Goal: Transaction & Acquisition: Purchase product/service

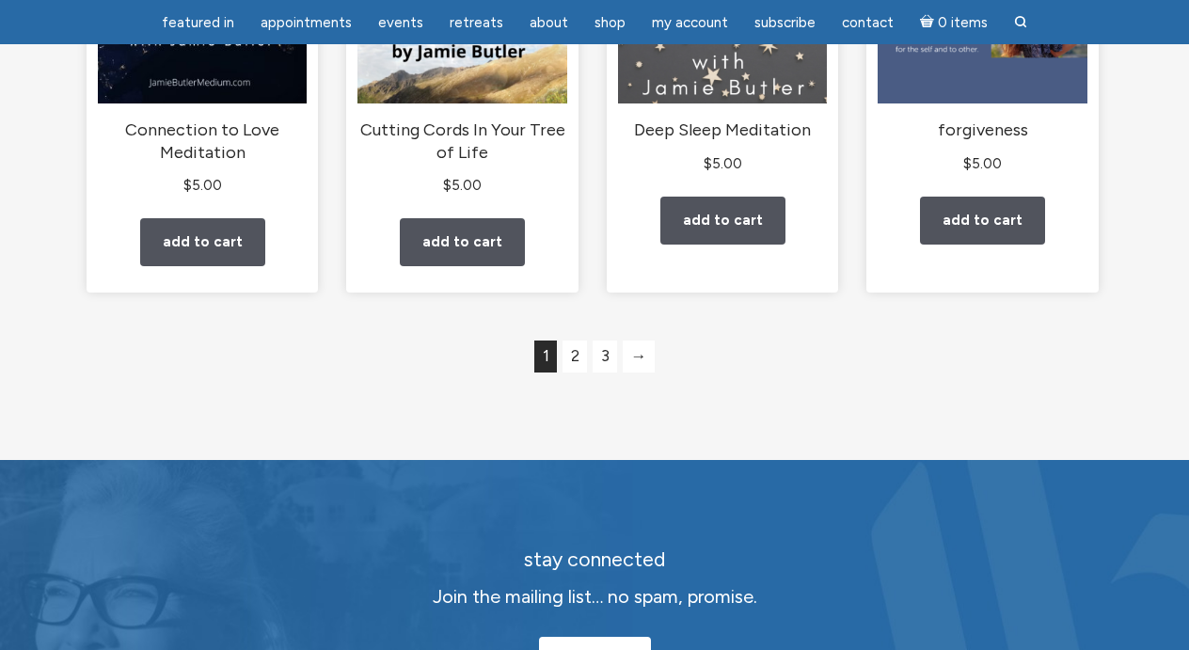
scroll to position [1769, 0]
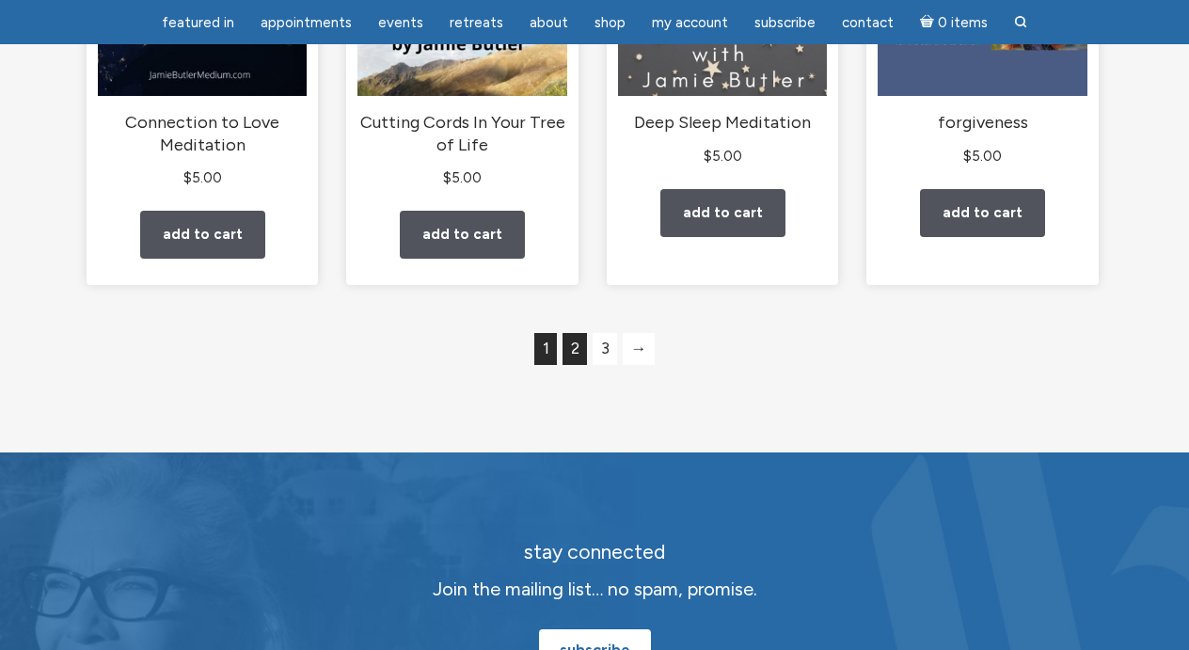
click at [573, 365] on link "2" at bounding box center [575, 349] width 24 height 32
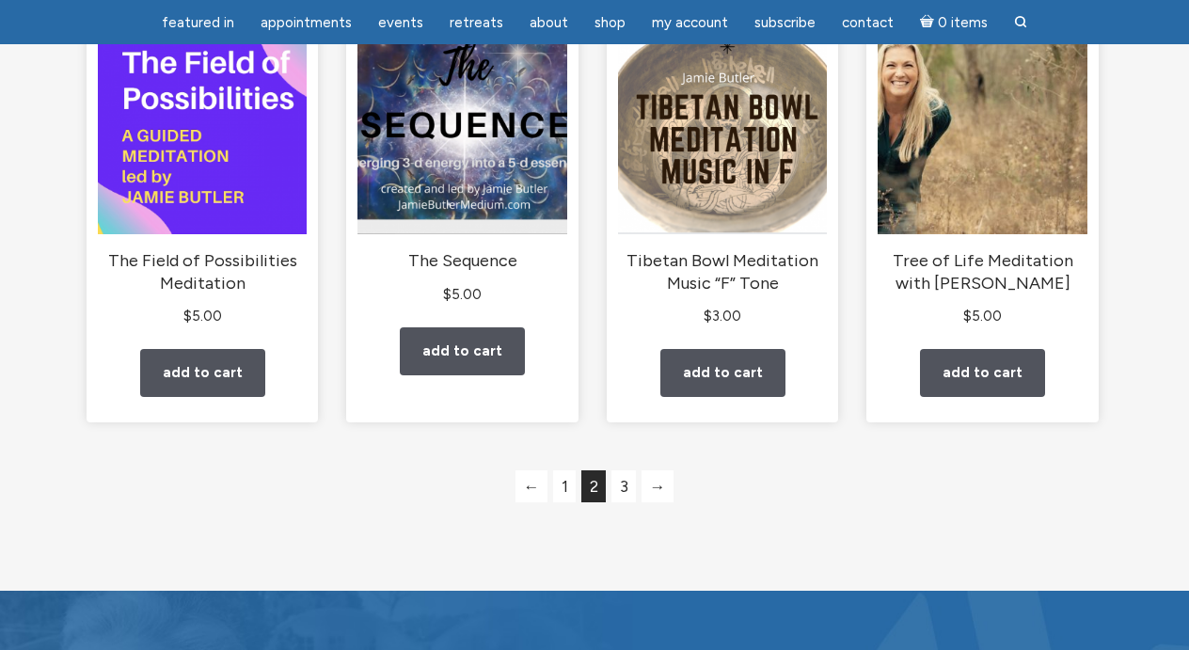
scroll to position [1664, 0]
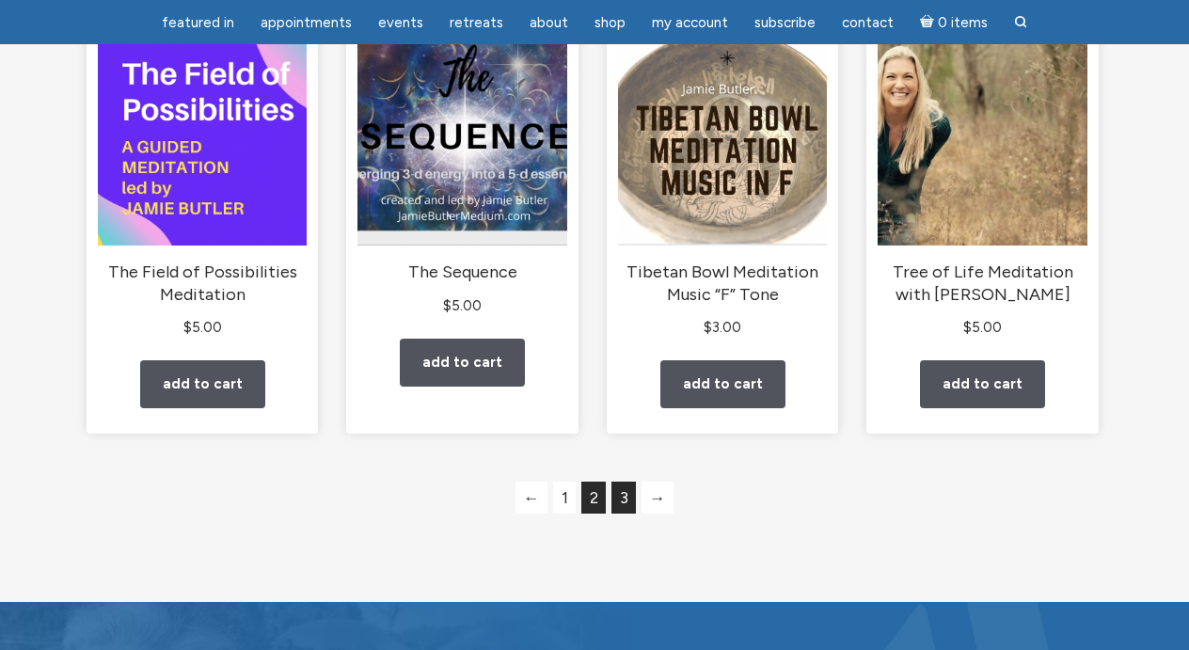
click at [627, 514] on link "3" at bounding box center [624, 498] width 24 height 32
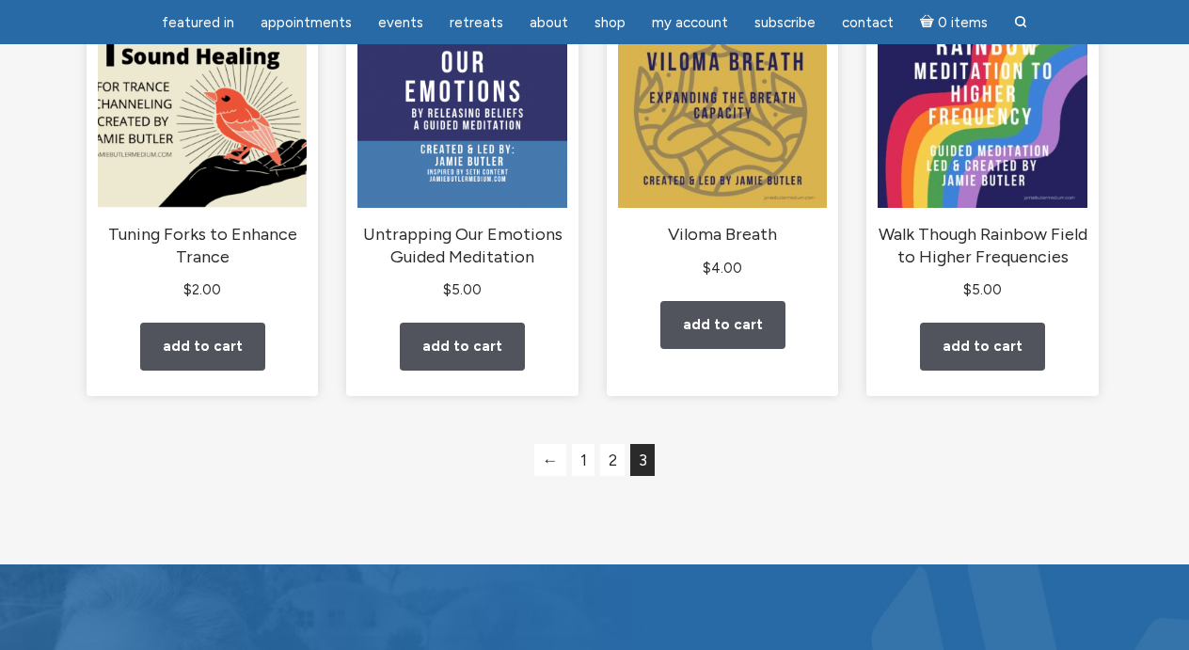
scroll to position [266, 0]
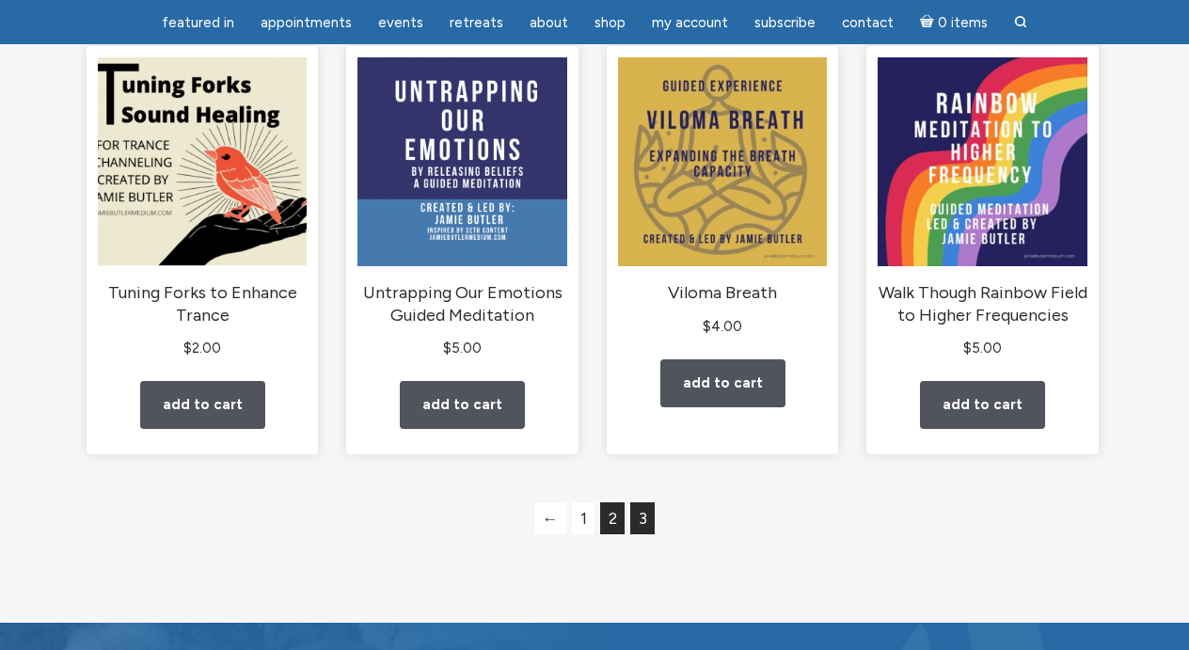
click at [619, 534] on link "2" at bounding box center [612, 518] width 24 height 32
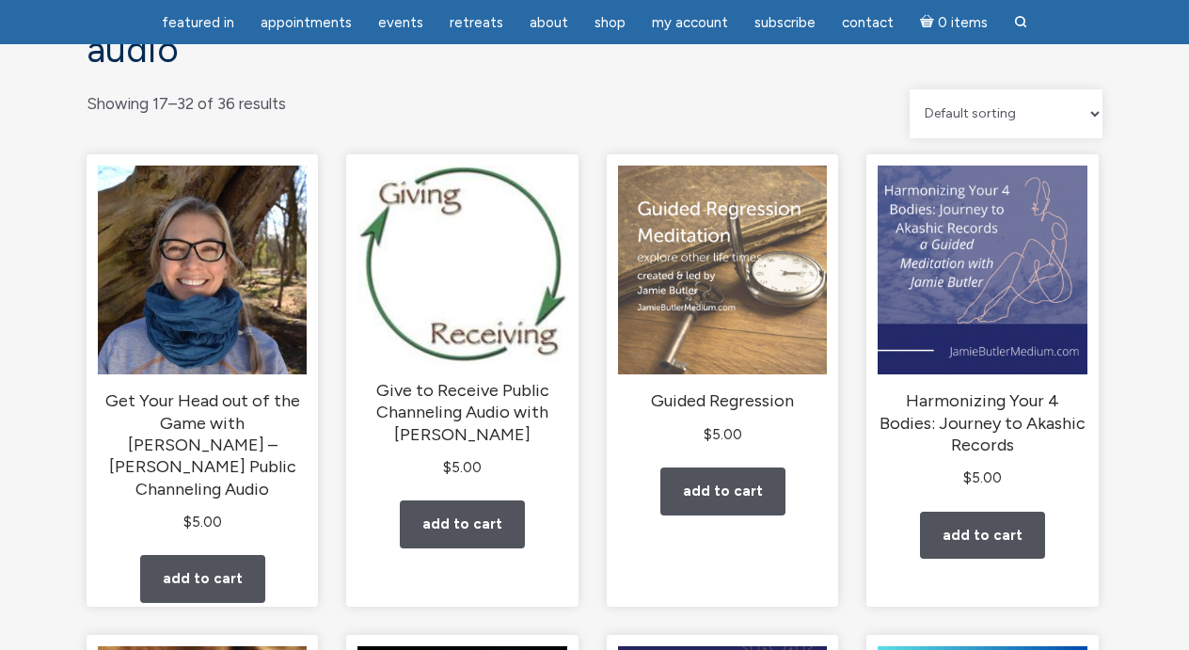
scroll to position [177, 0]
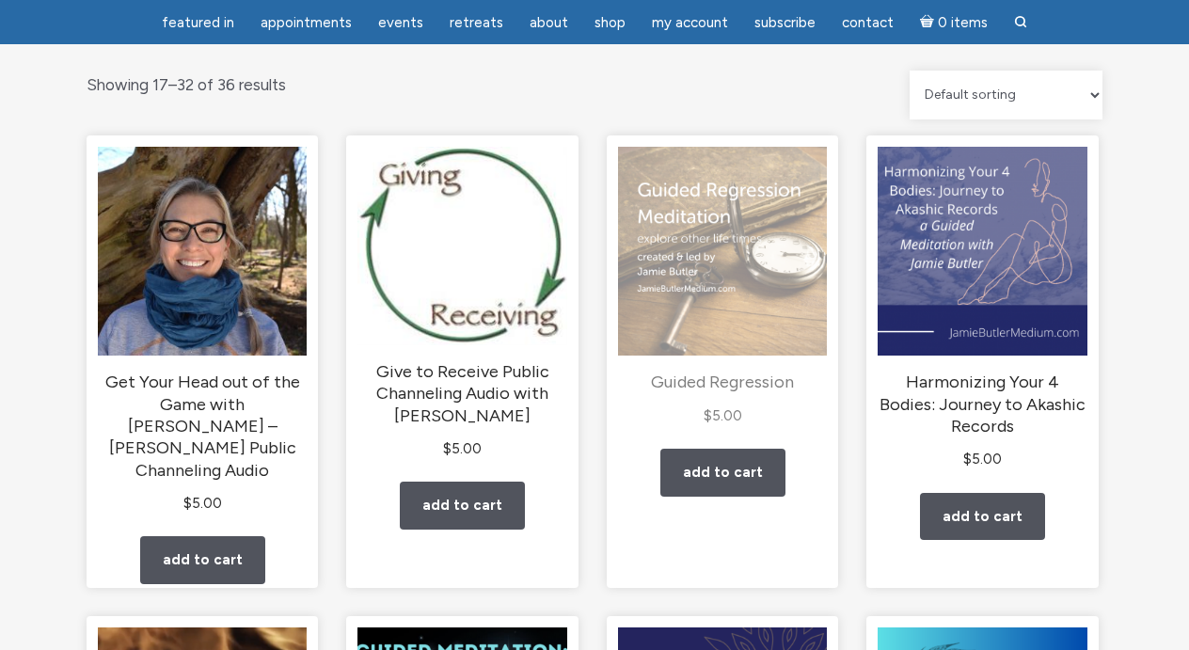
click at [665, 303] on img "main" at bounding box center [722, 251] width 209 height 209
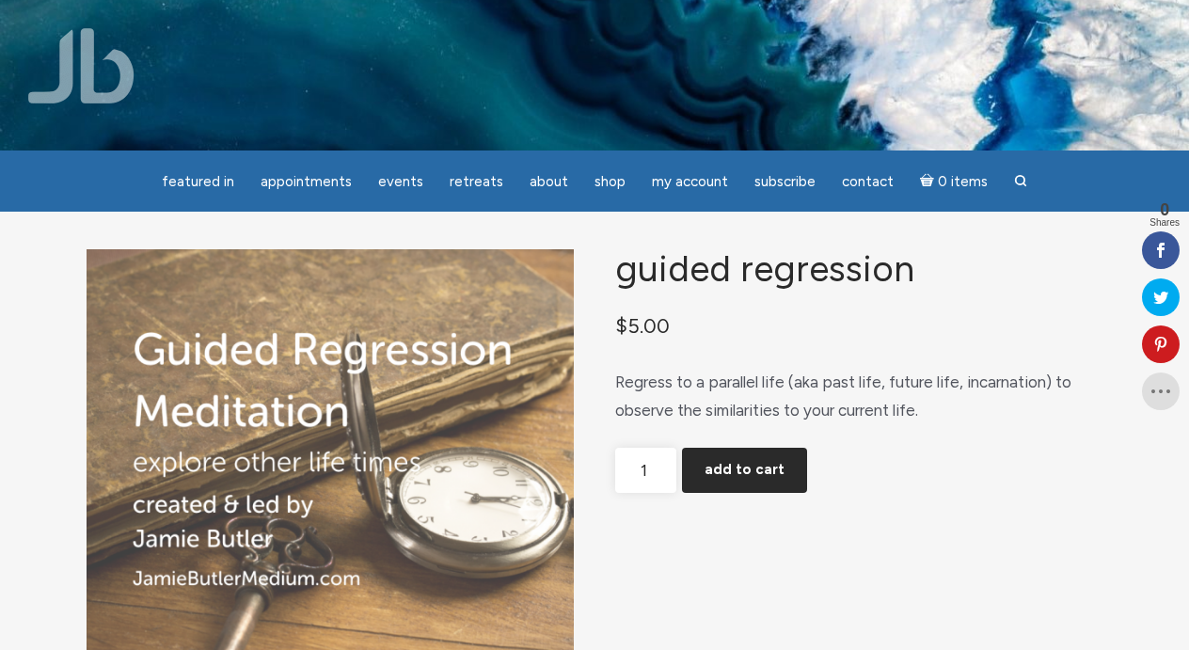
click at [757, 486] on button "Add to cart" at bounding box center [744, 470] width 125 height 45
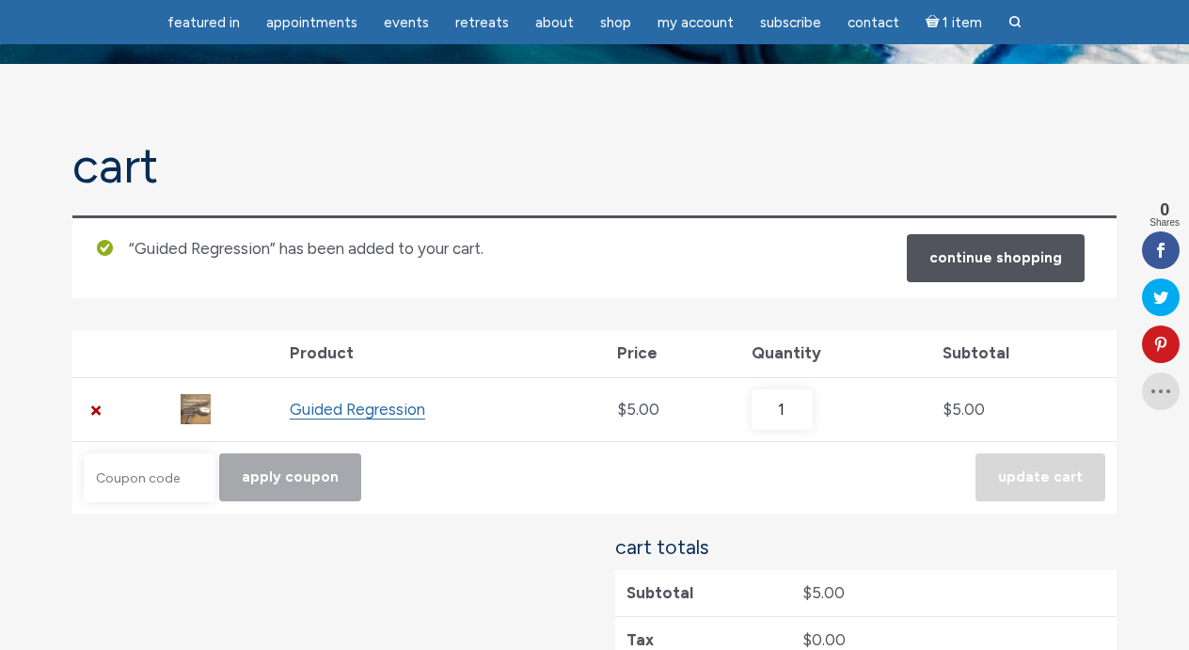
scroll to position [89, 0]
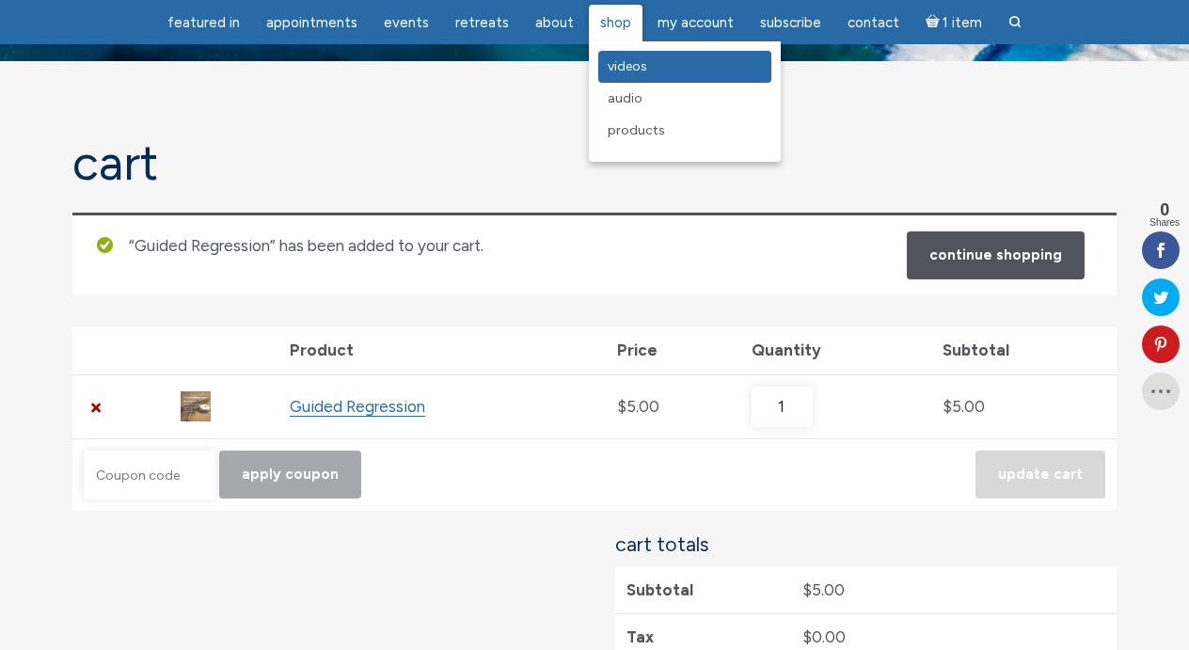
click at [625, 72] on span "Videos" at bounding box center [628, 66] width 40 height 16
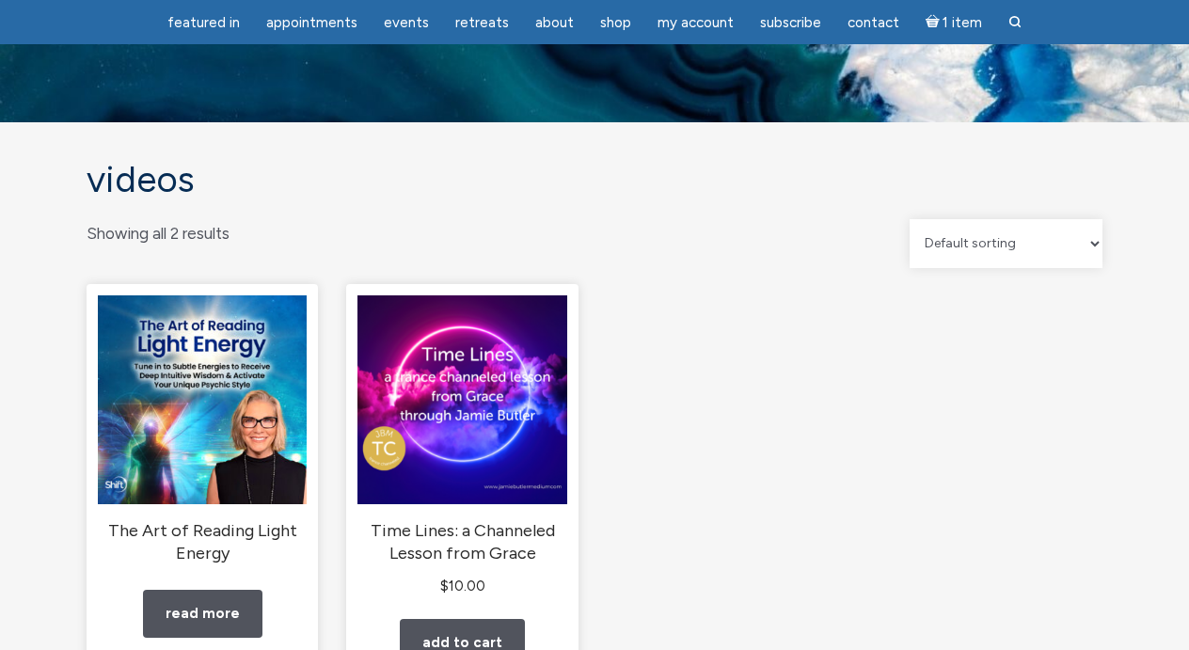
scroll to position [139, 0]
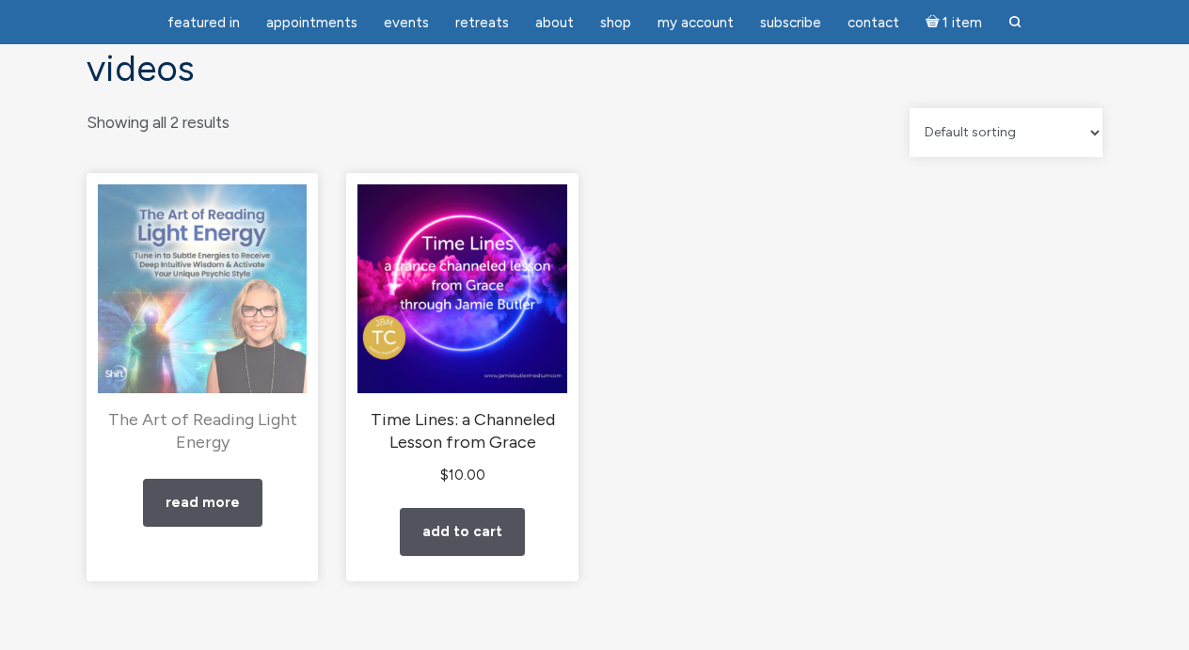
click at [207, 319] on img "main" at bounding box center [202, 288] width 209 height 209
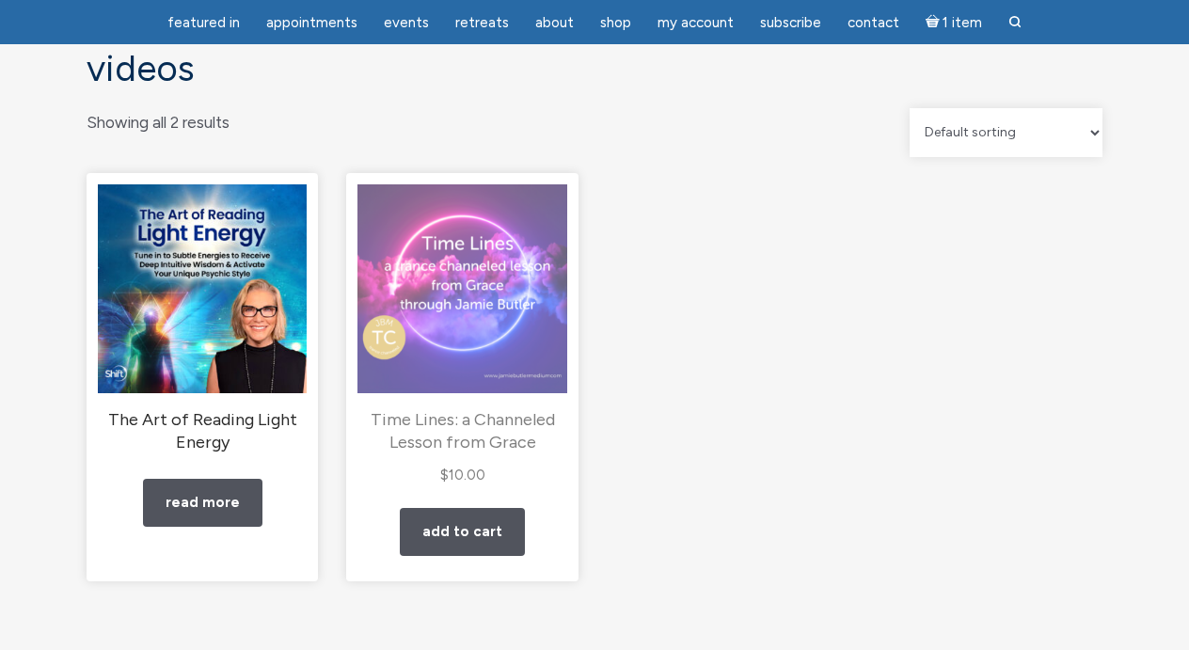
click at [467, 265] on img "main" at bounding box center [462, 288] width 209 height 209
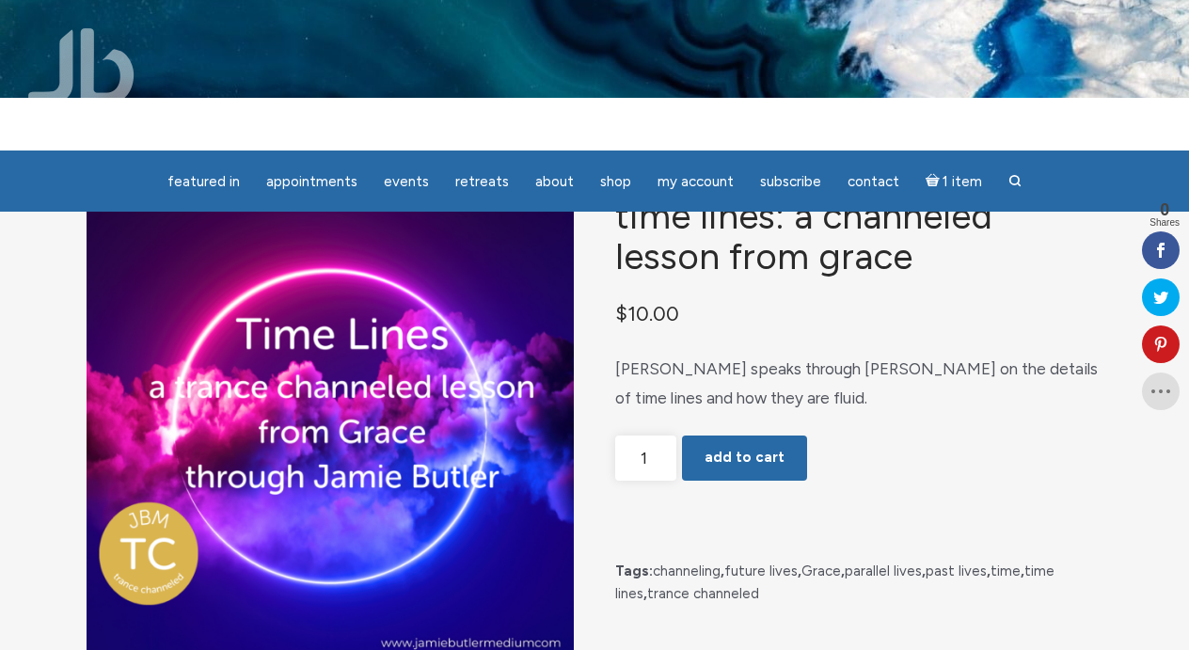
scroll to position [56, 0]
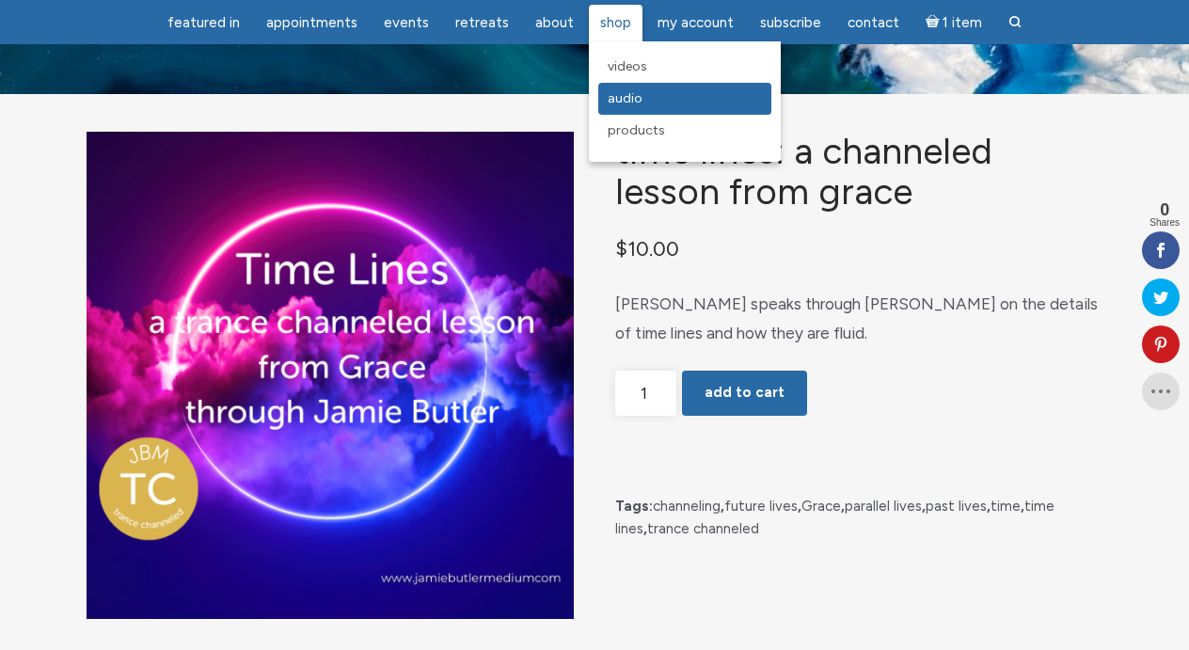
click at [616, 98] on span "Audio" at bounding box center [625, 98] width 35 height 16
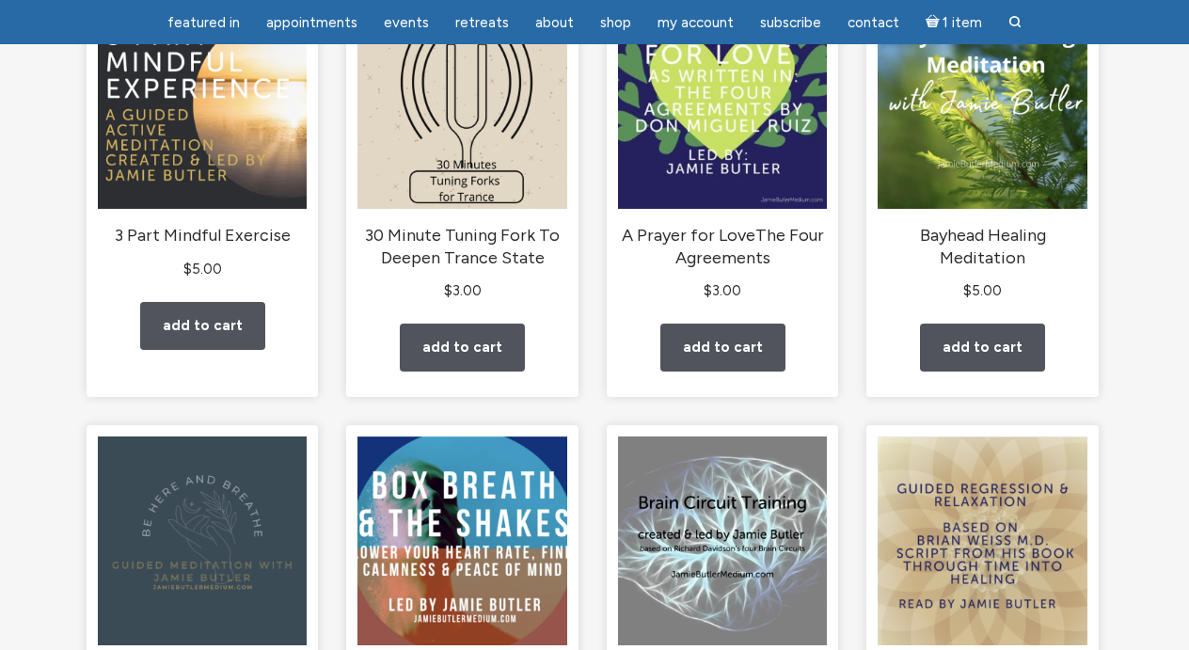
scroll to position [309, 0]
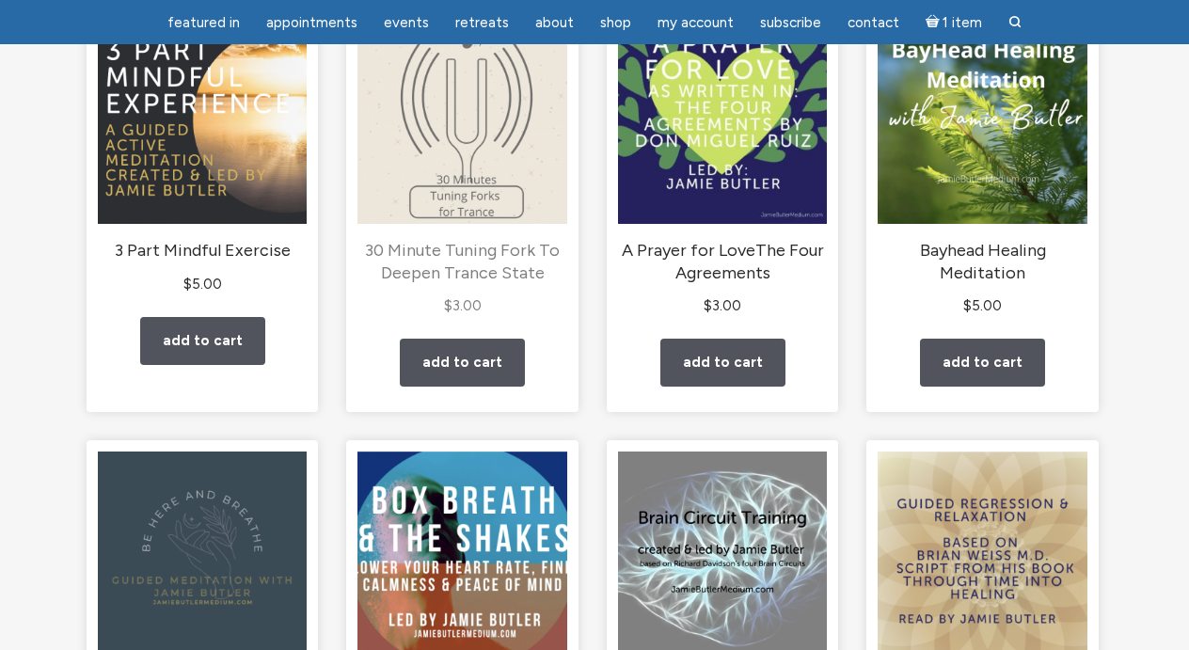
click at [506, 183] on img "main" at bounding box center [462, 119] width 209 height 209
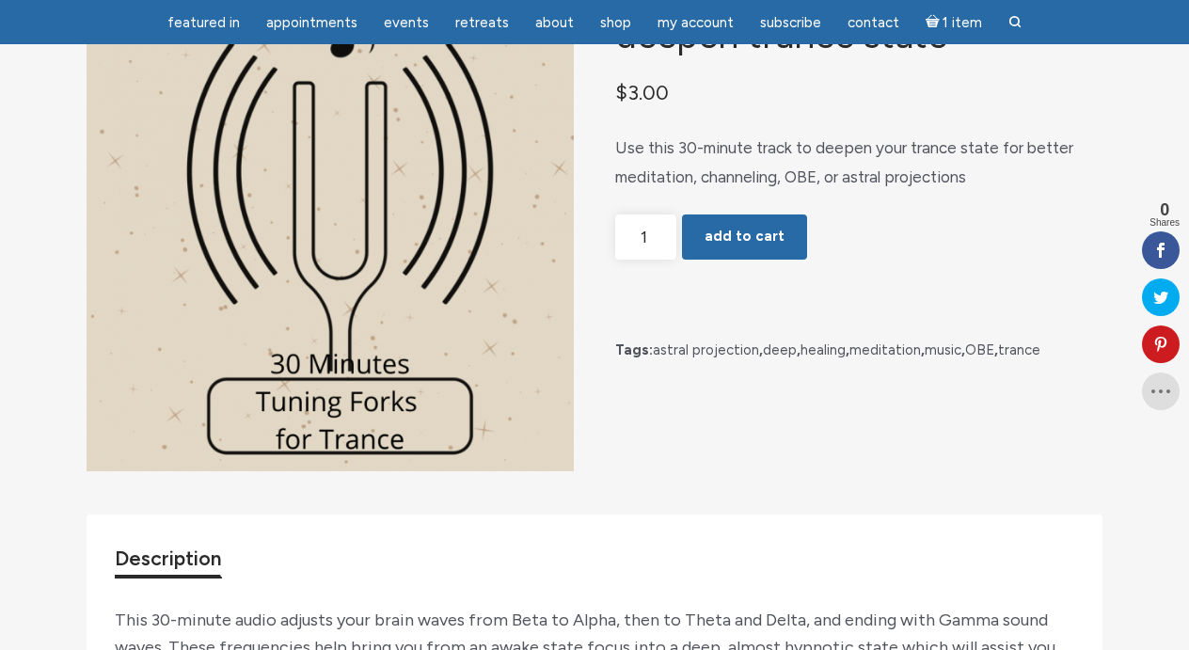
scroll to position [208, 0]
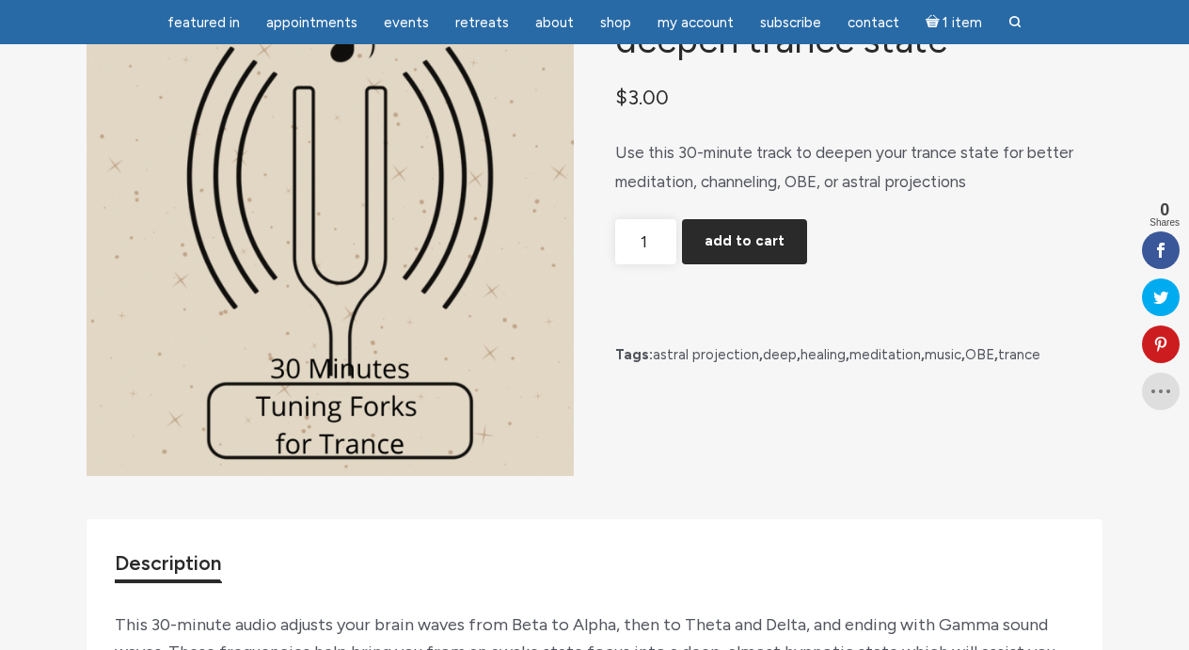
click at [772, 263] on button "Add to cart" at bounding box center [744, 241] width 125 height 45
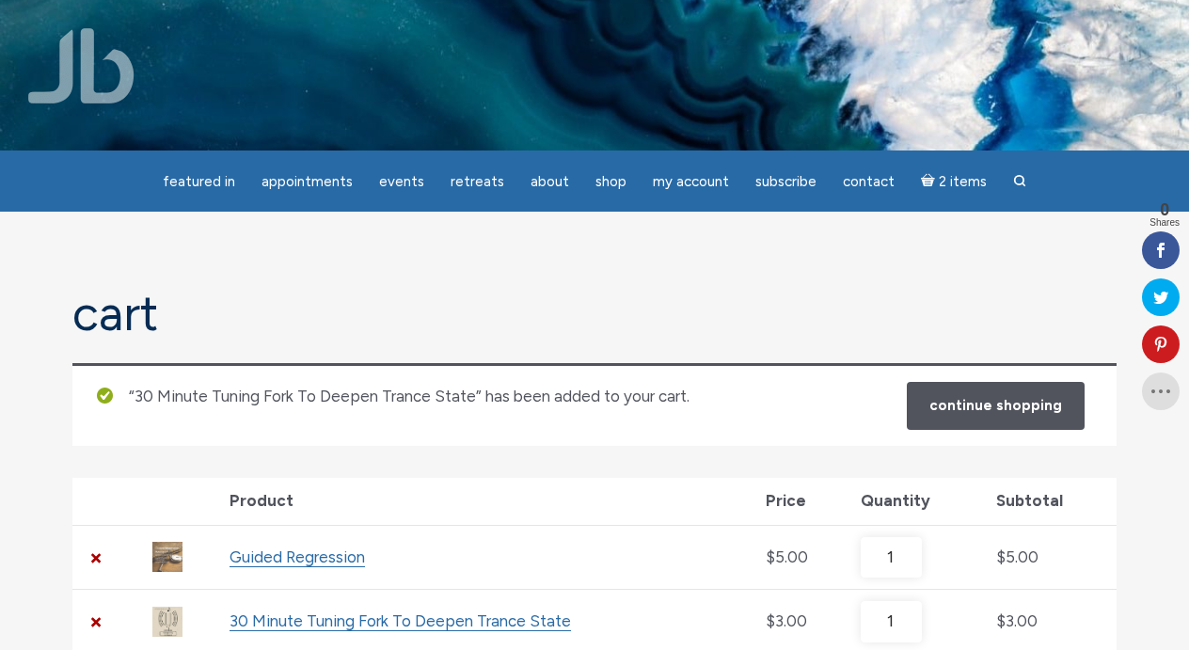
scroll to position [44, 0]
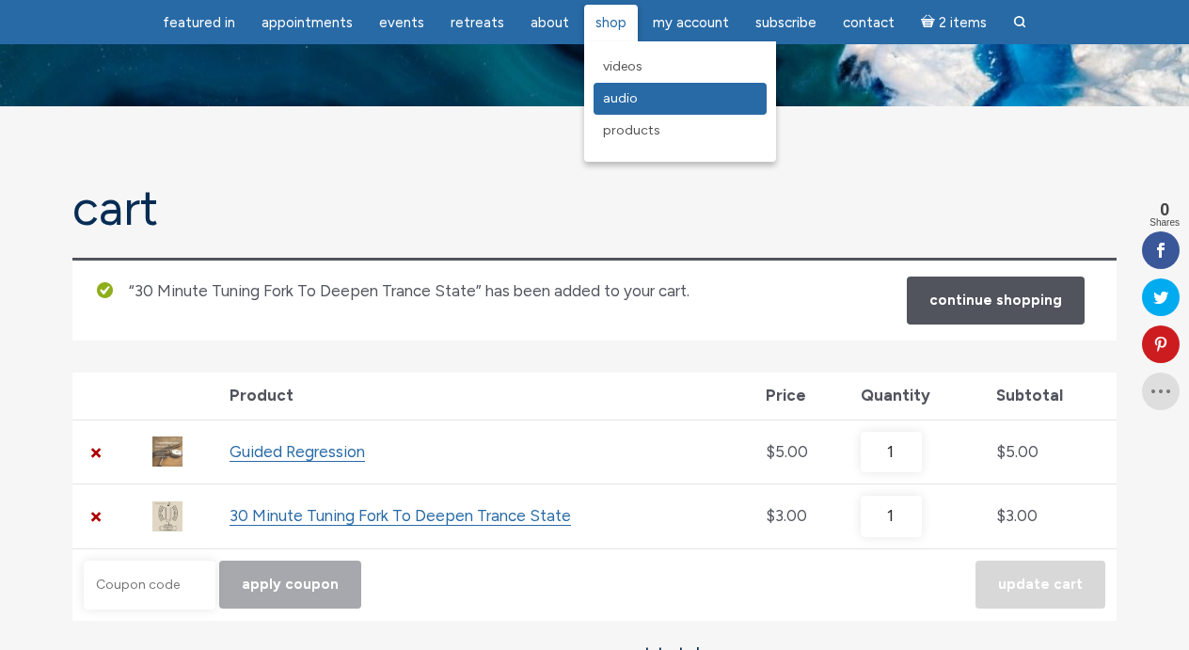
click at [604, 99] on span "Audio" at bounding box center [620, 98] width 35 height 16
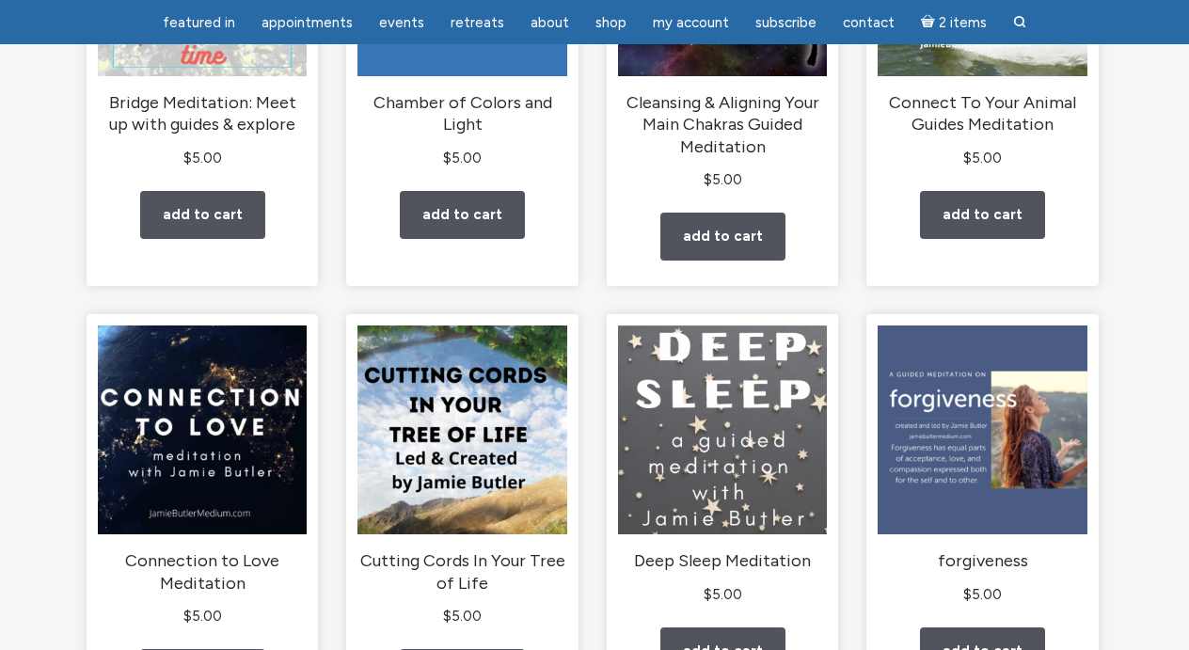
scroll to position [1353, 0]
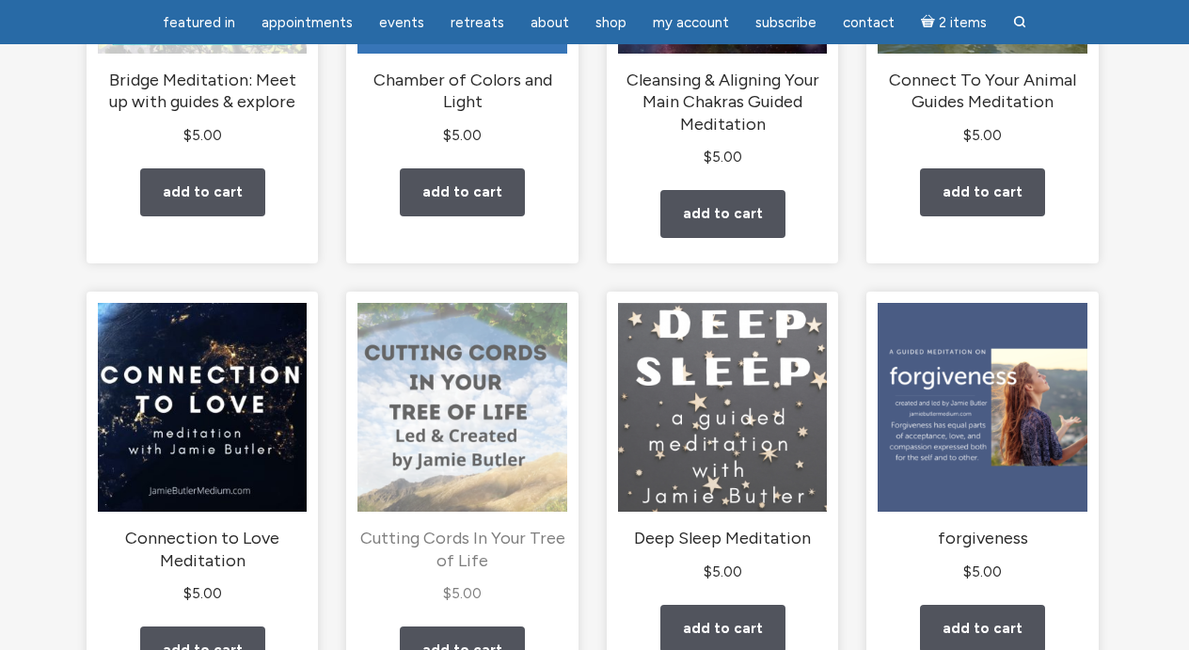
click at [498, 457] on img "main" at bounding box center [462, 407] width 209 height 209
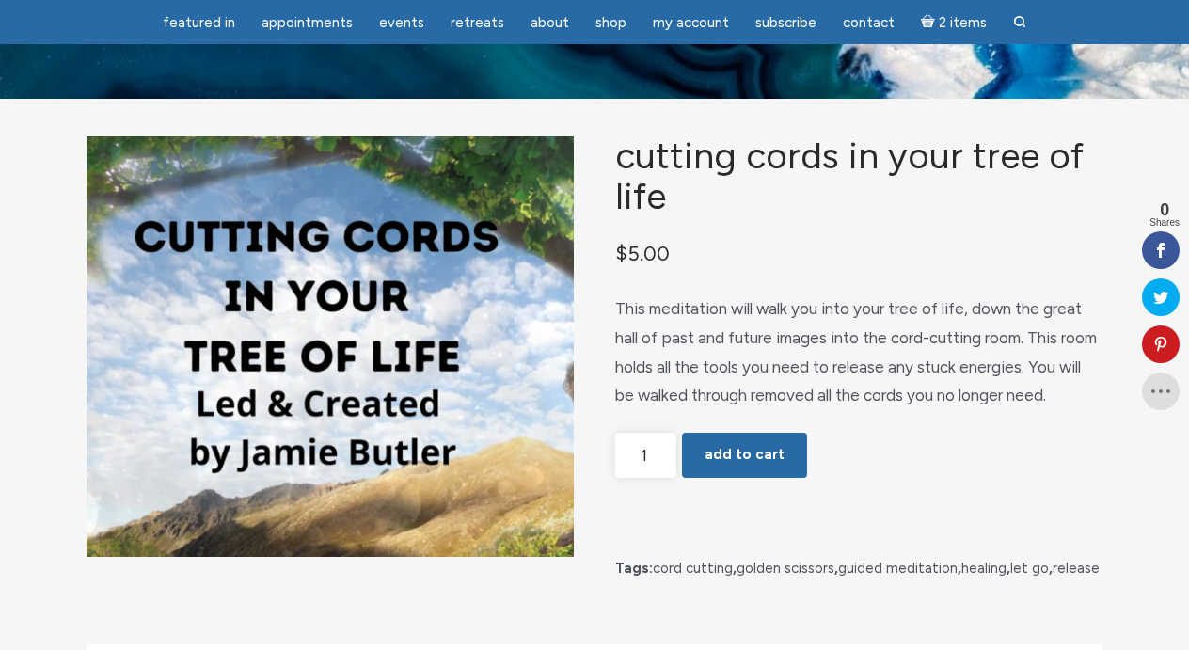
scroll to position [49, 0]
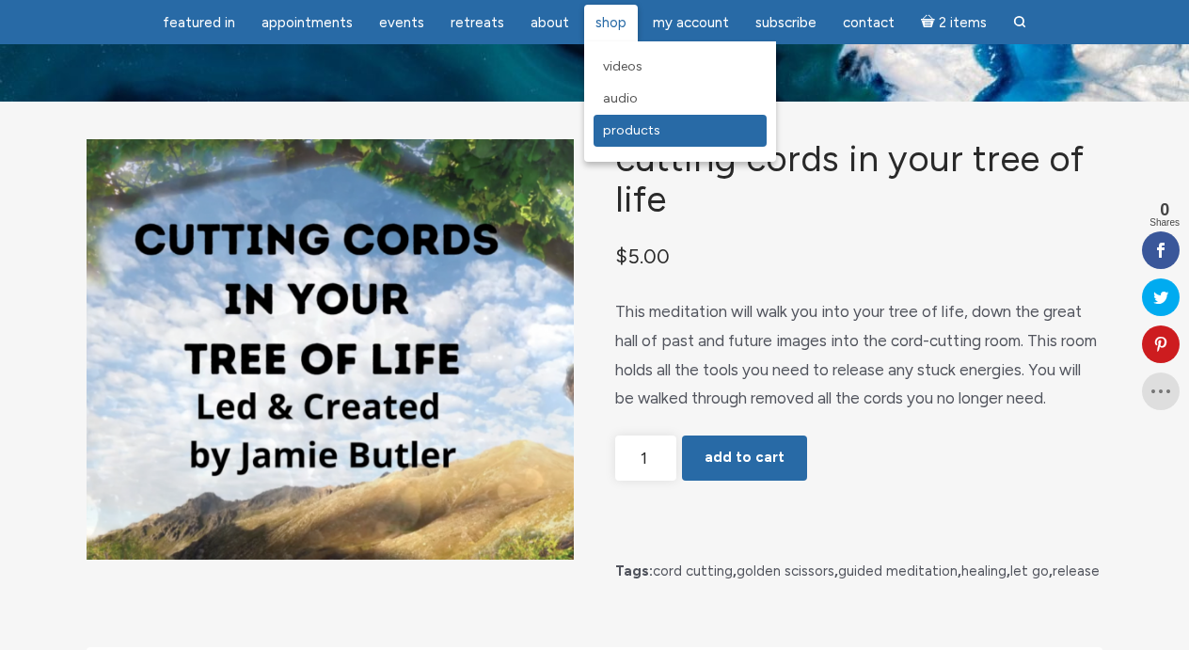
click at [628, 130] on span "Products" at bounding box center [631, 130] width 57 height 16
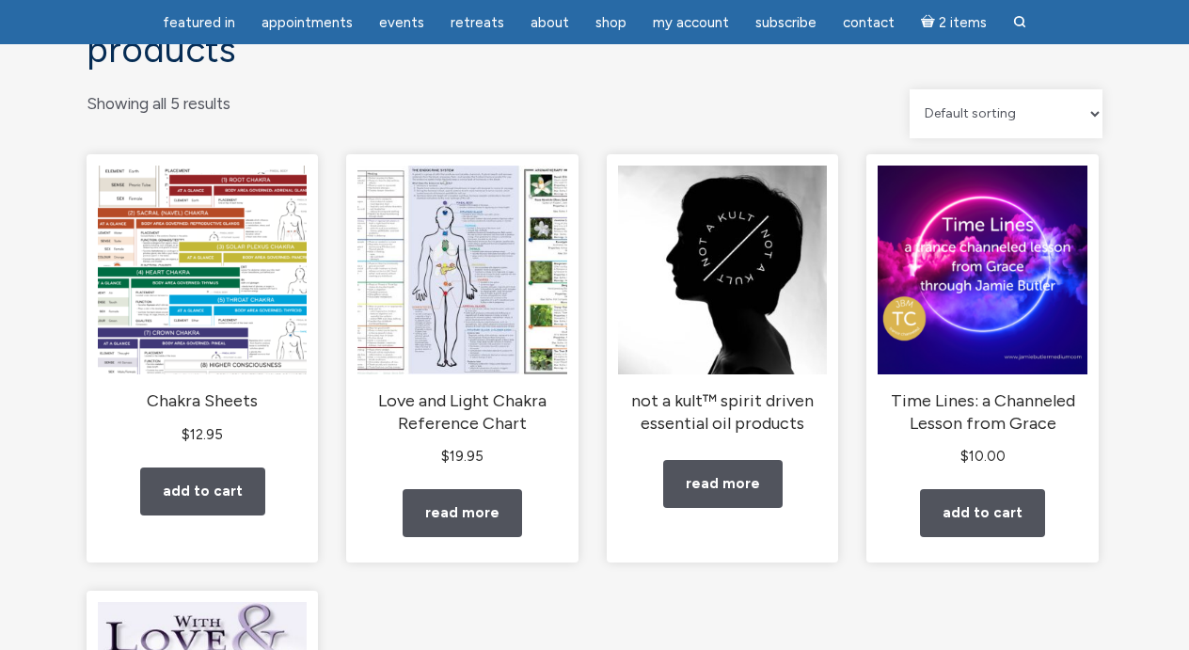
scroll to position [167, 0]
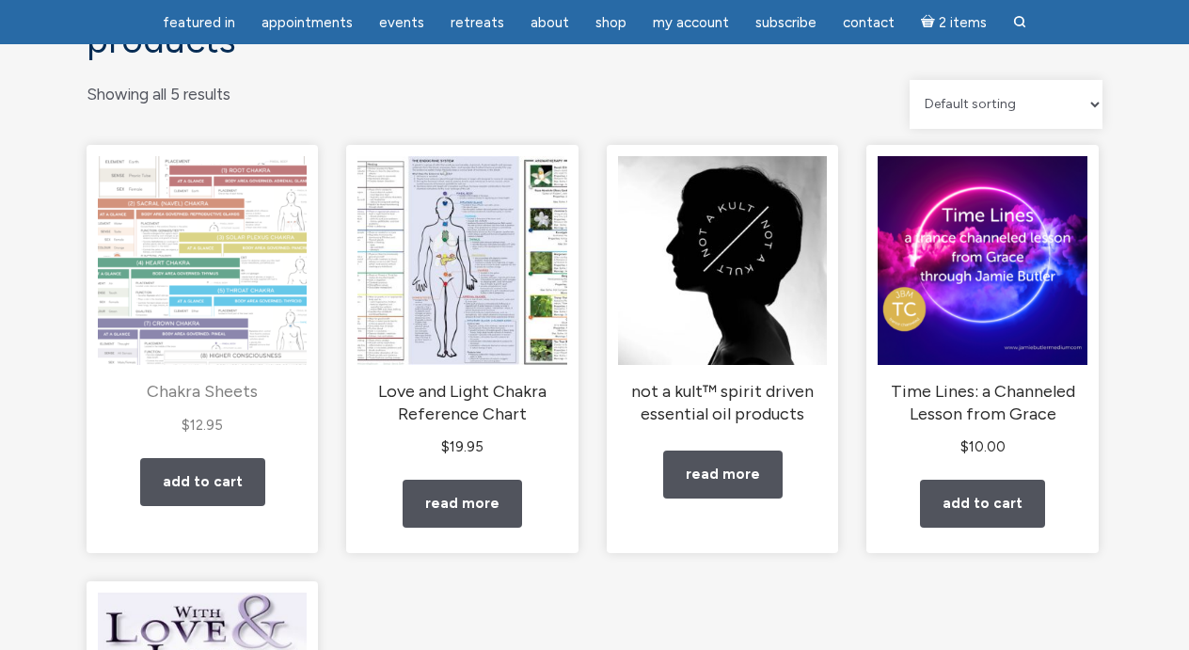
click at [252, 280] on img "main" at bounding box center [202, 260] width 209 height 209
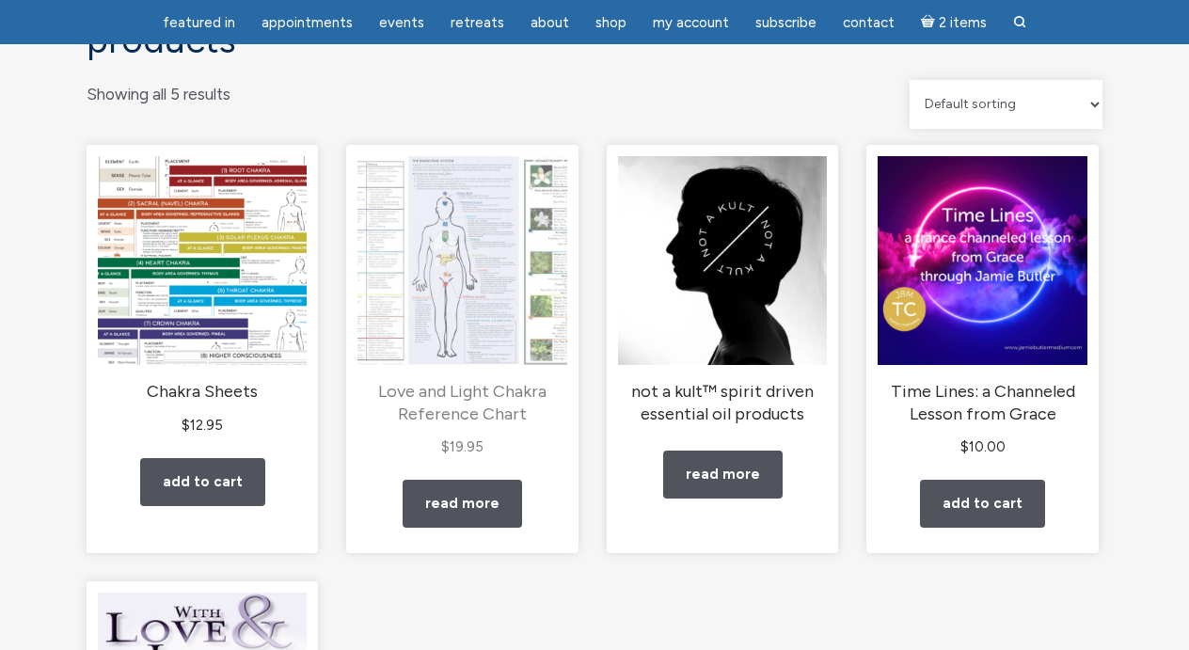
click at [451, 294] on img "main" at bounding box center [462, 260] width 209 height 209
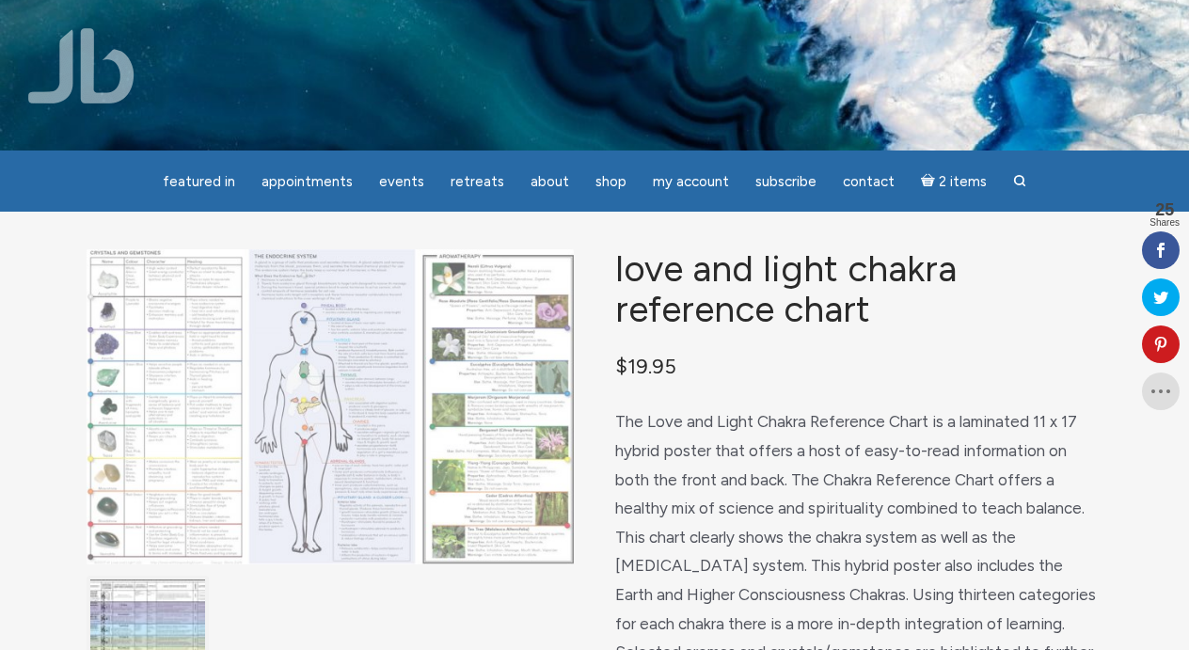
click at [499, 370] on img "main" at bounding box center [330, 406] width 487 height 315
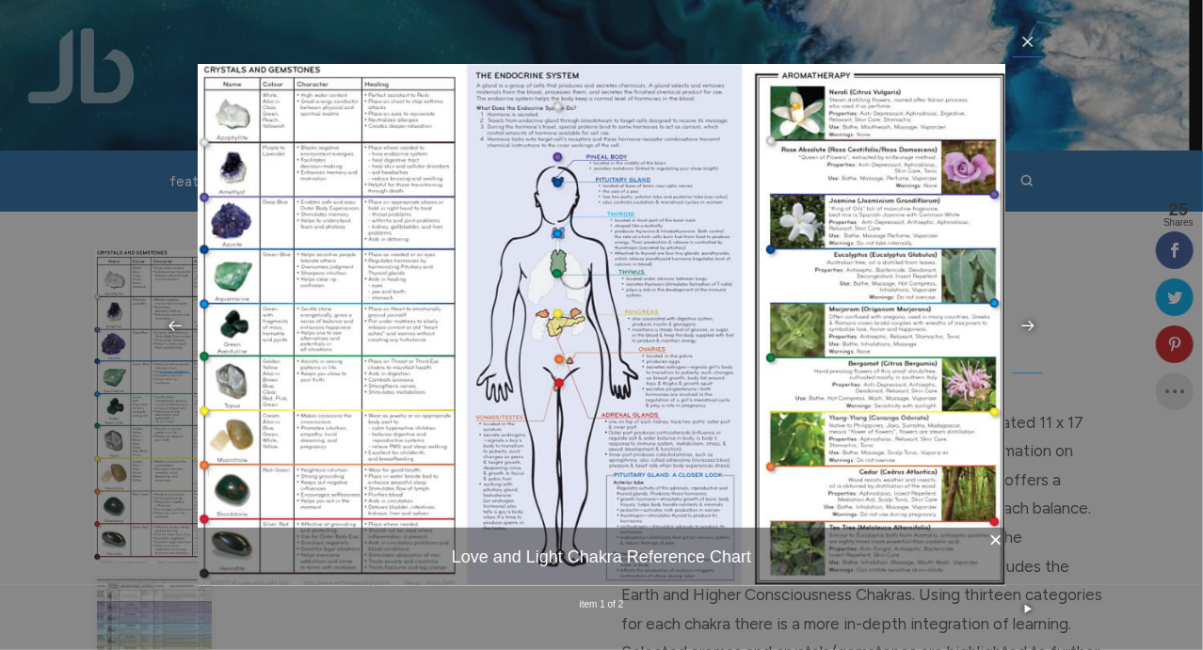
click at [672, 232] on img at bounding box center [601, 325] width 807 height 522
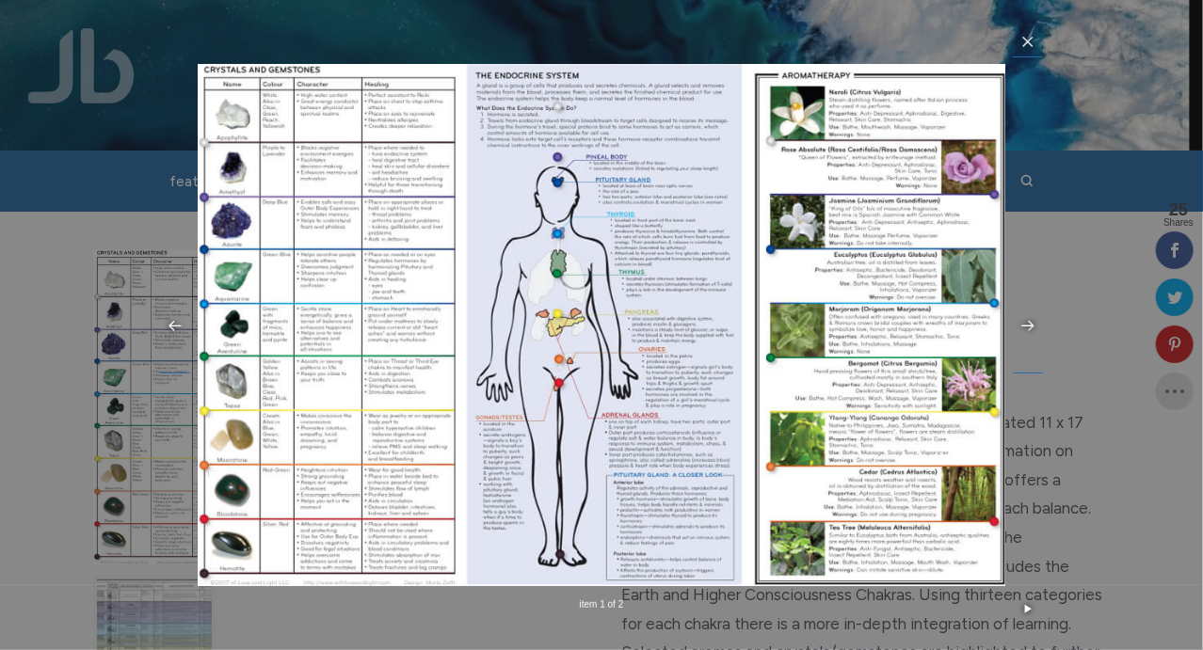
click at [327, 116] on img at bounding box center [601, 325] width 807 height 522
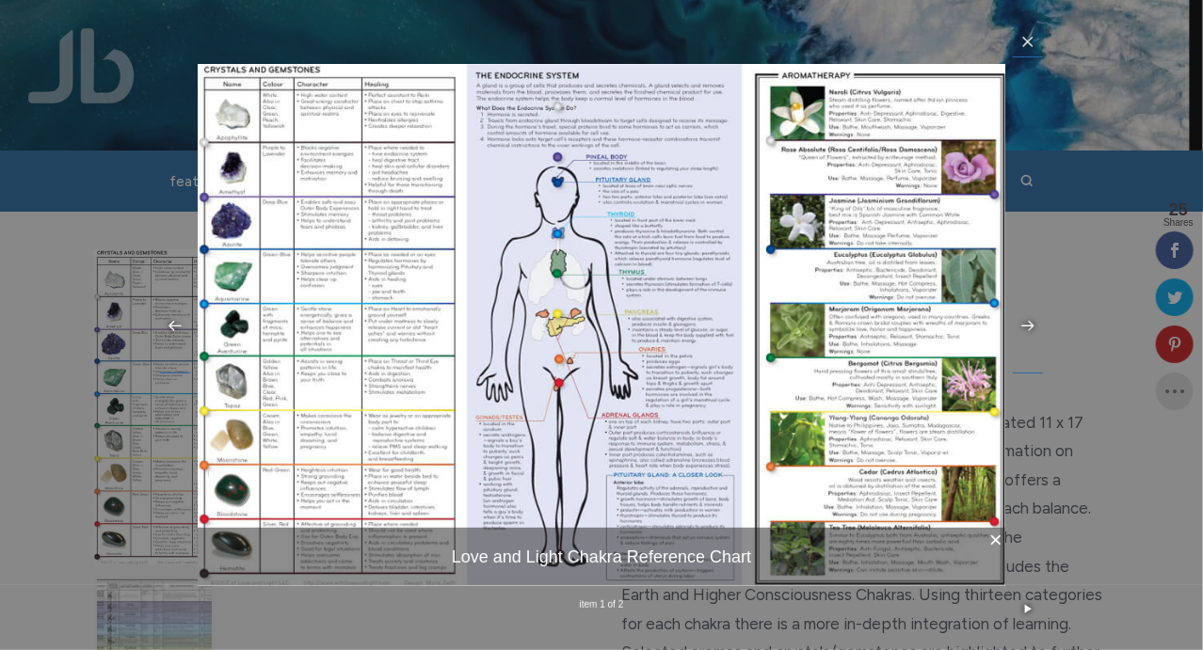
click at [611, 167] on img at bounding box center [601, 325] width 807 height 522
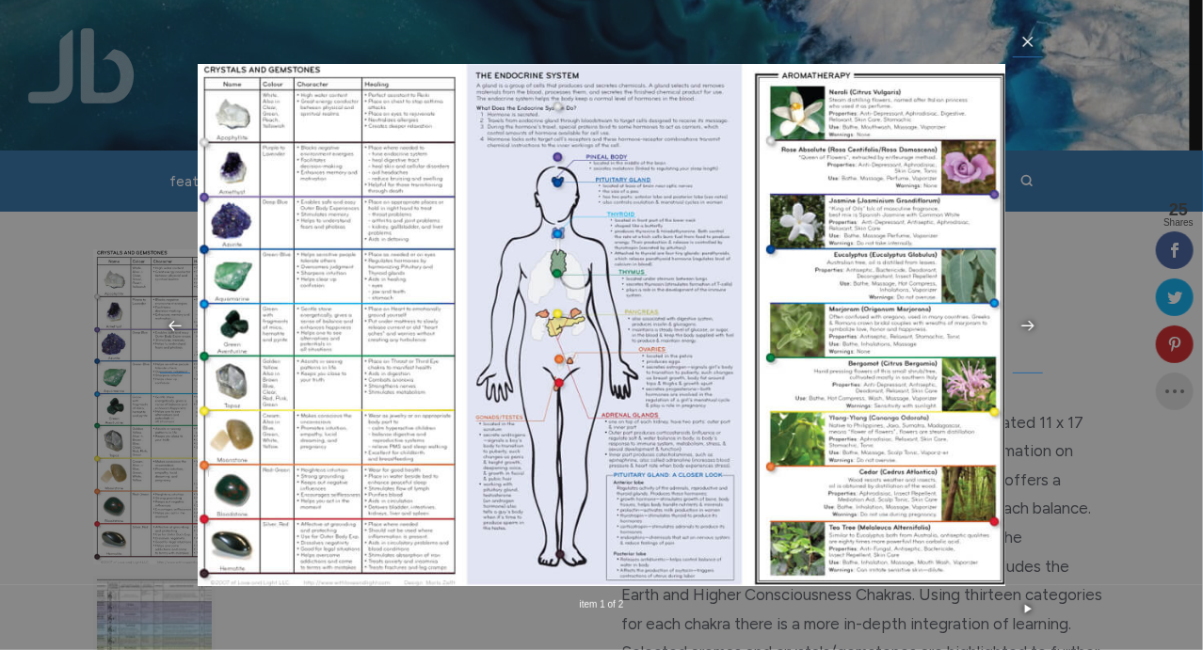
click at [611, 167] on img at bounding box center [601, 325] width 807 height 522
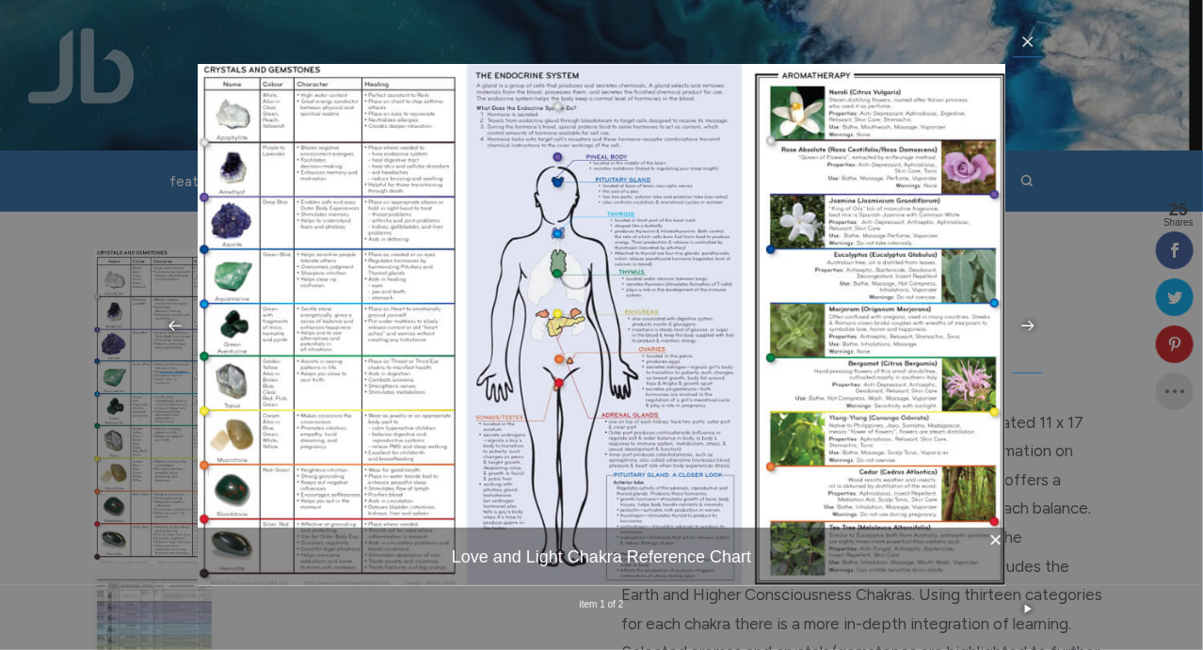
click at [628, 196] on img at bounding box center [601, 325] width 807 height 522
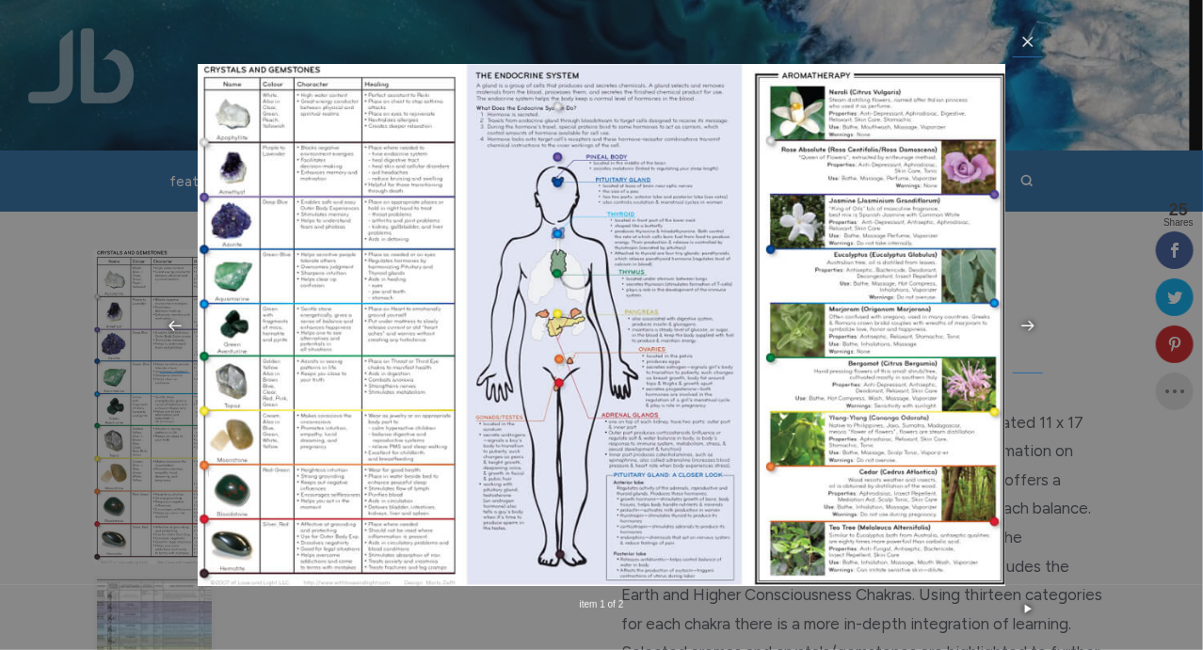
click at [640, 239] on img at bounding box center [601, 325] width 807 height 522
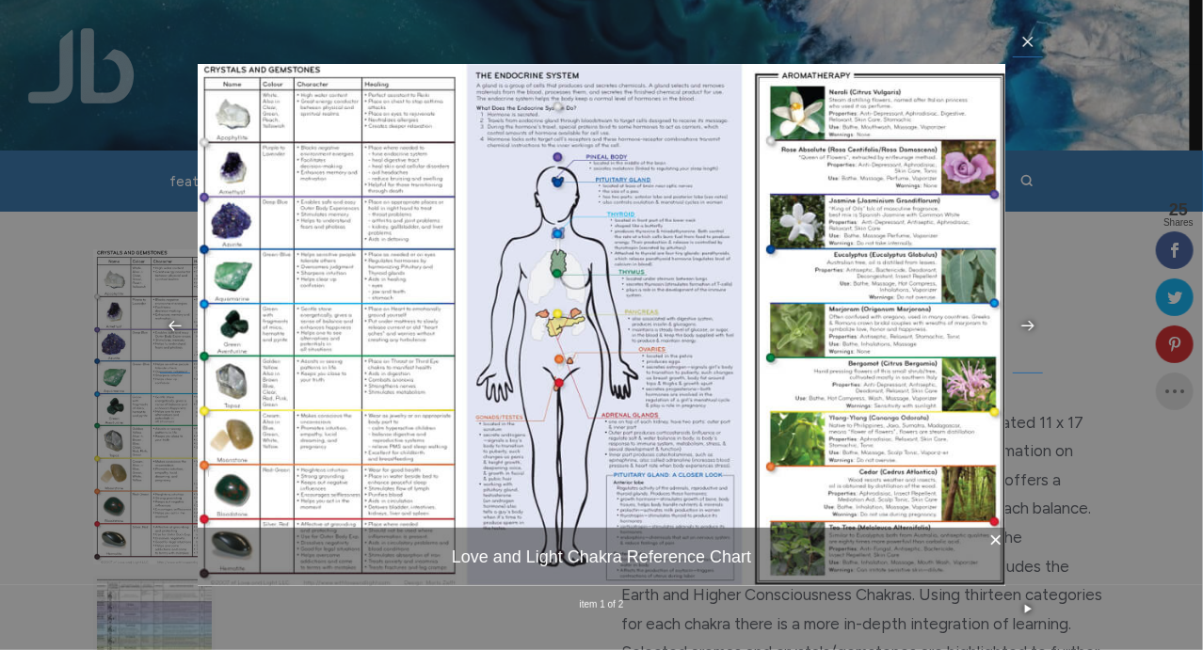
click at [640, 239] on img at bounding box center [601, 325] width 807 height 522
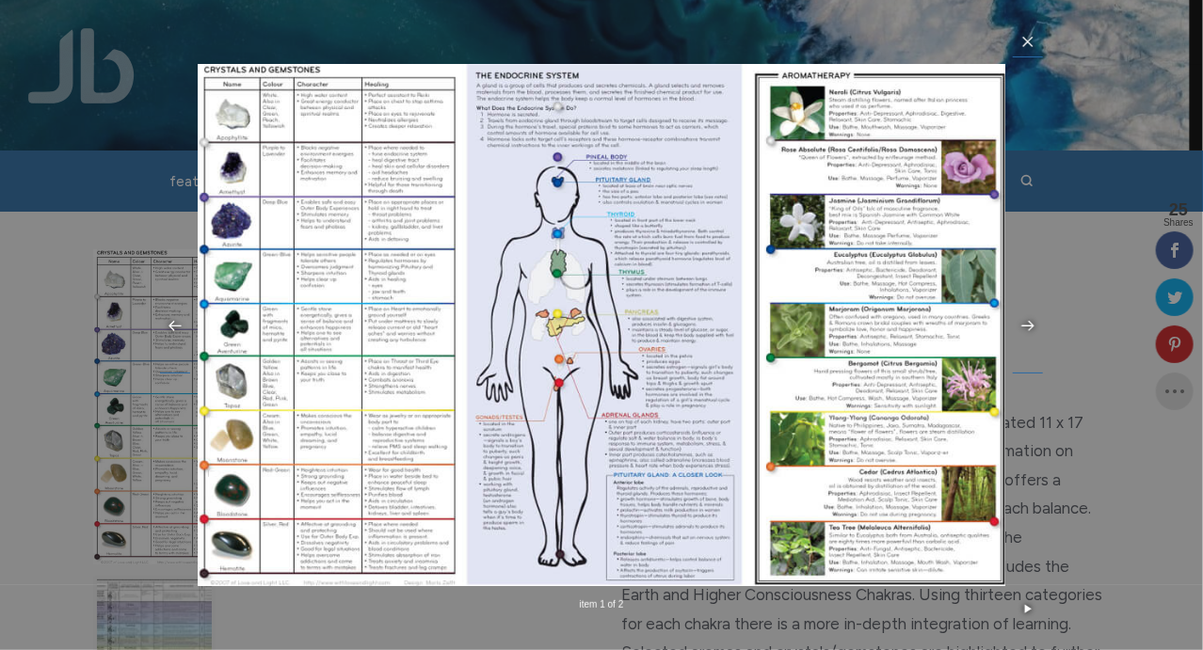
click at [554, 235] on img at bounding box center [601, 325] width 807 height 522
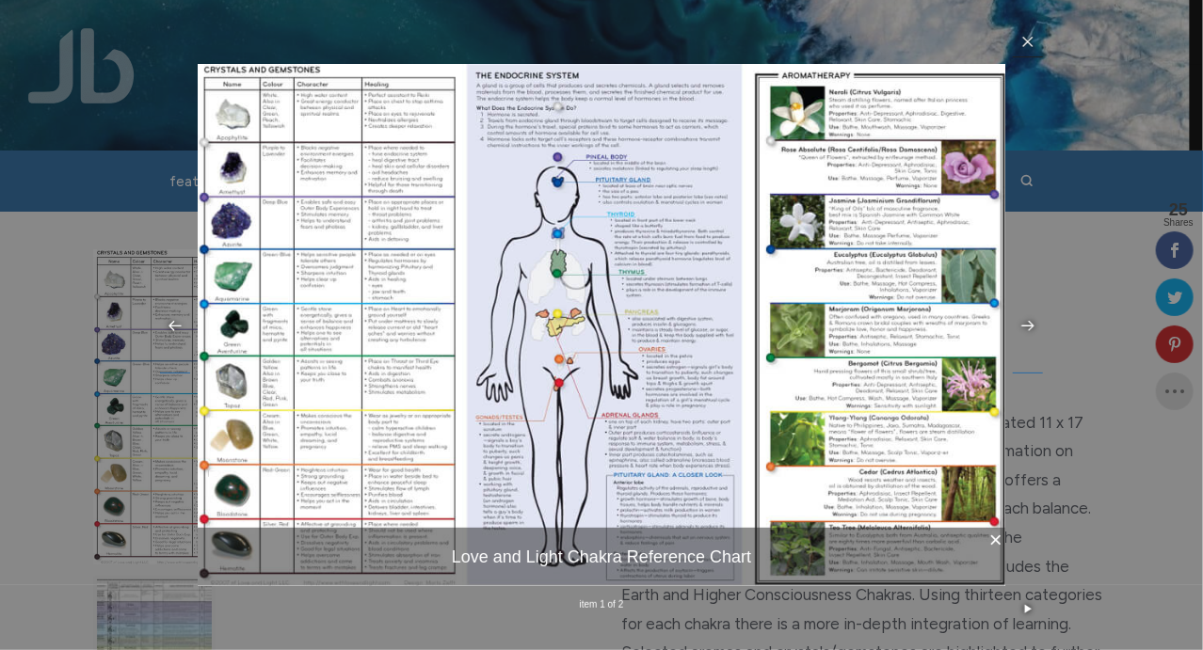
click at [1030, 43] on icon at bounding box center [1027, 41] width 15 height 15
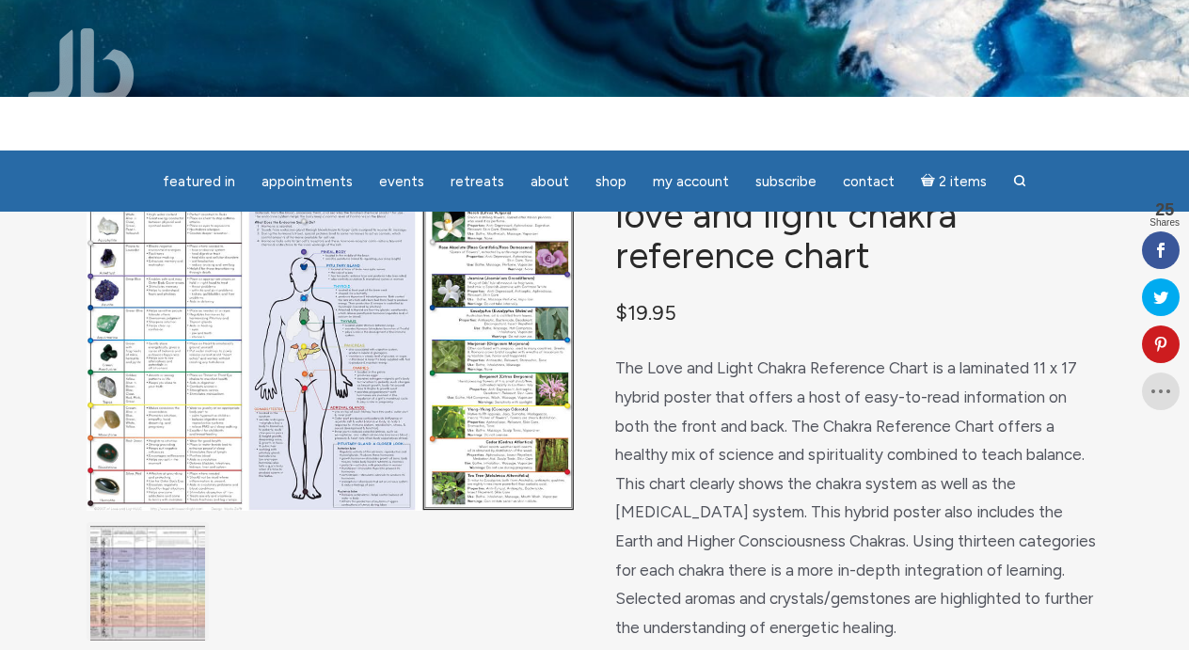
scroll to position [23, 0]
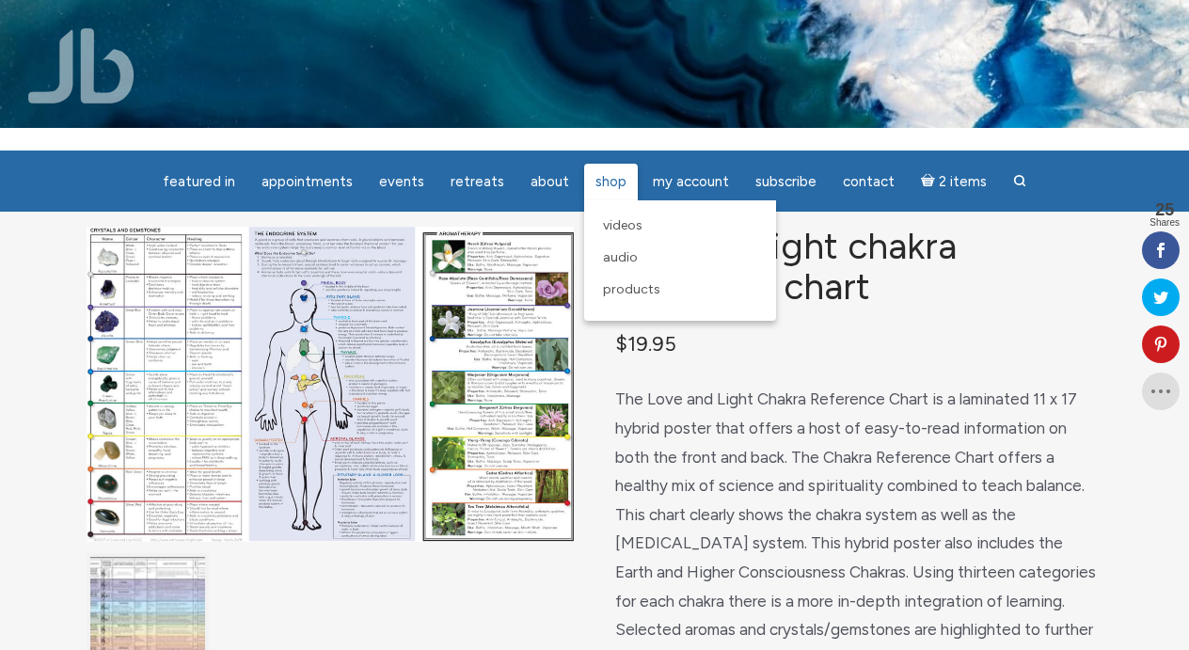
click at [619, 188] on span "Shop" at bounding box center [611, 181] width 31 height 17
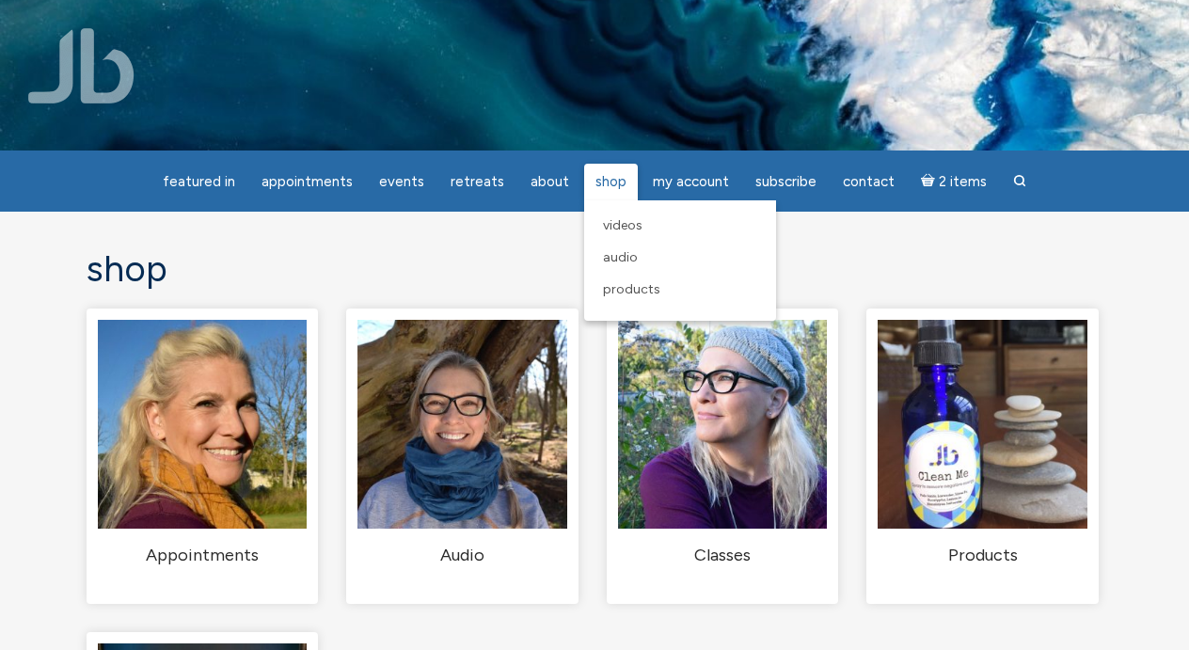
click at [617, 190] on span "Shop" at bounding box center [611, 181] width 31 height 17
click at [632, 290] on span "Products" at bounding box center [631, 289] width 57 height 16
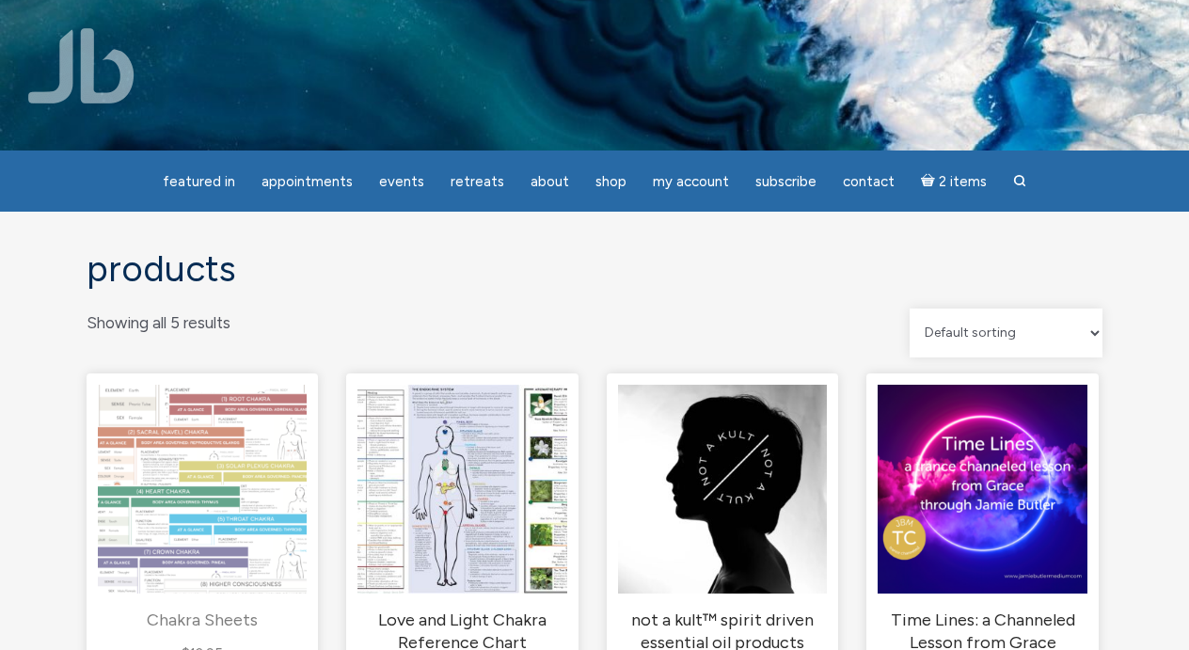
click at [266, 529] on img "main" at bounding box center [202, 489] width 209 height 209
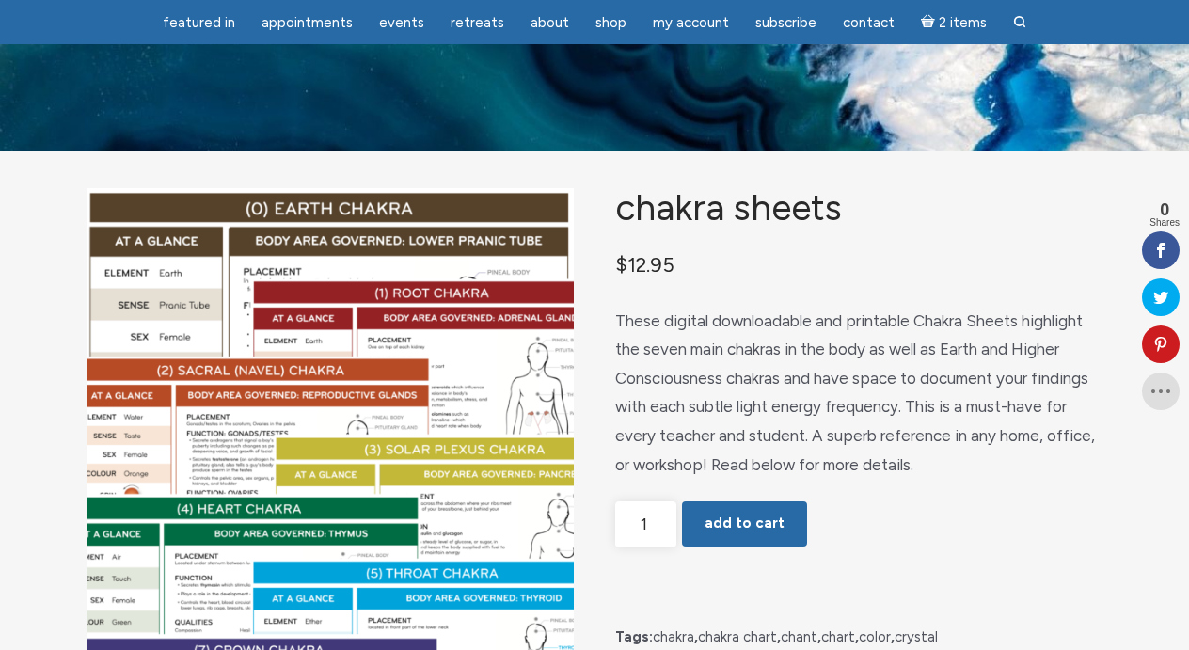
scroll to position [290, 0]
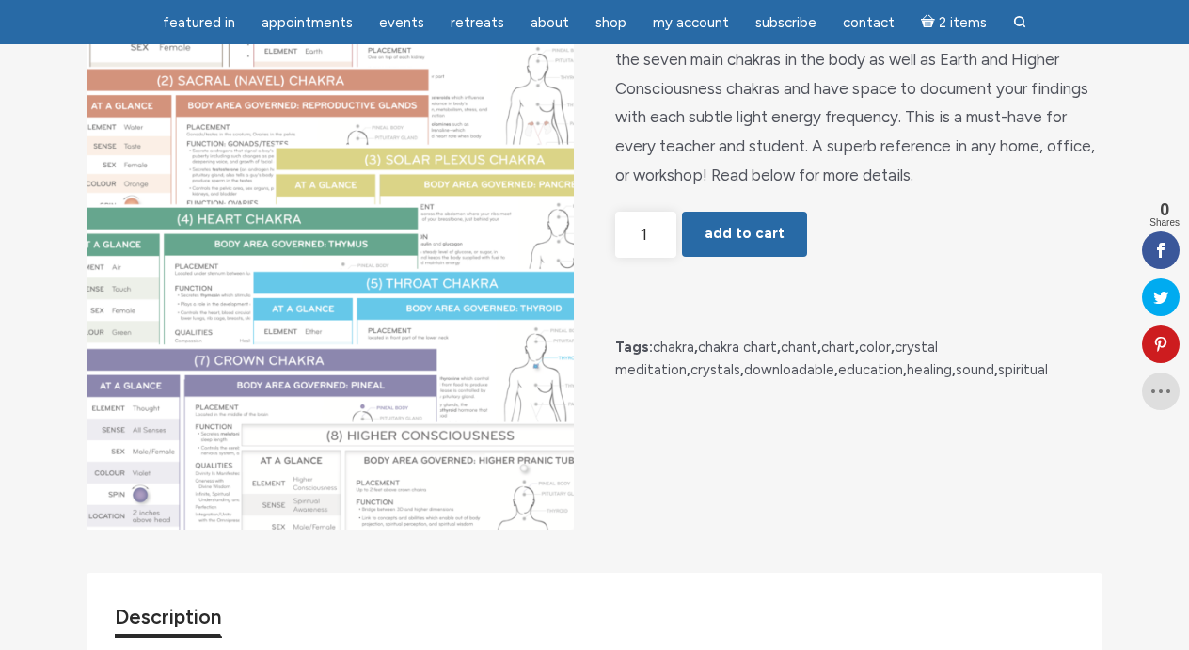
click at [516, 309] on img "main" at bounding box center [330, 213] width 487 height 631
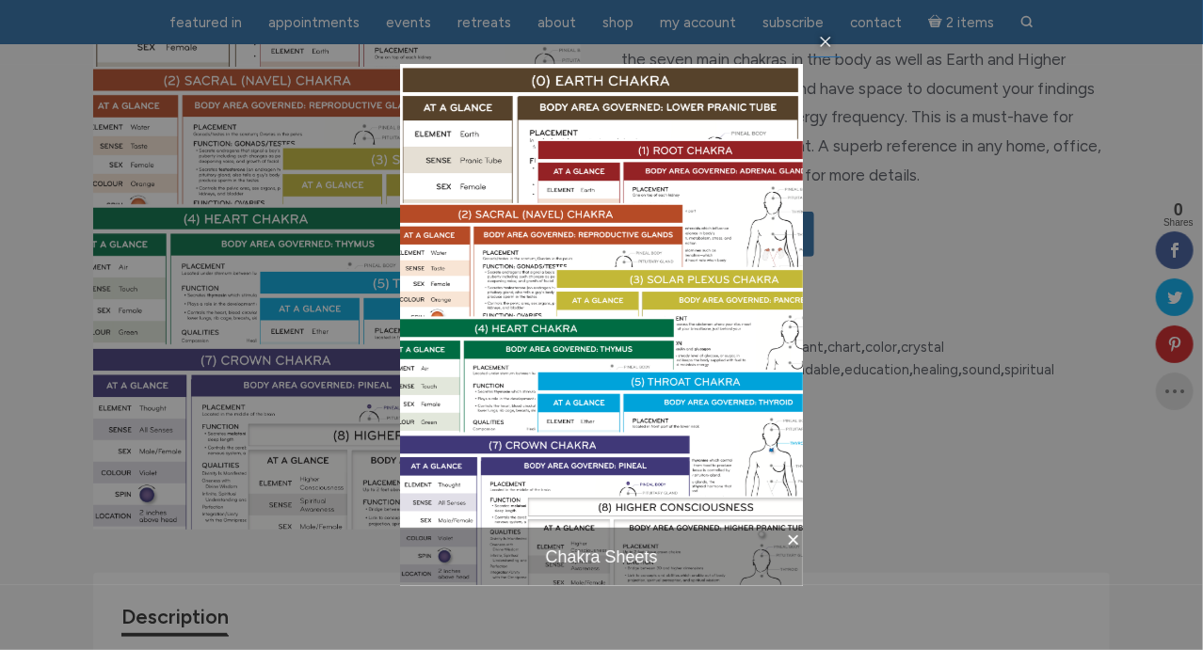
click at [791, 545] on link "×" at bounding box center [789, 543] width 25 height 31
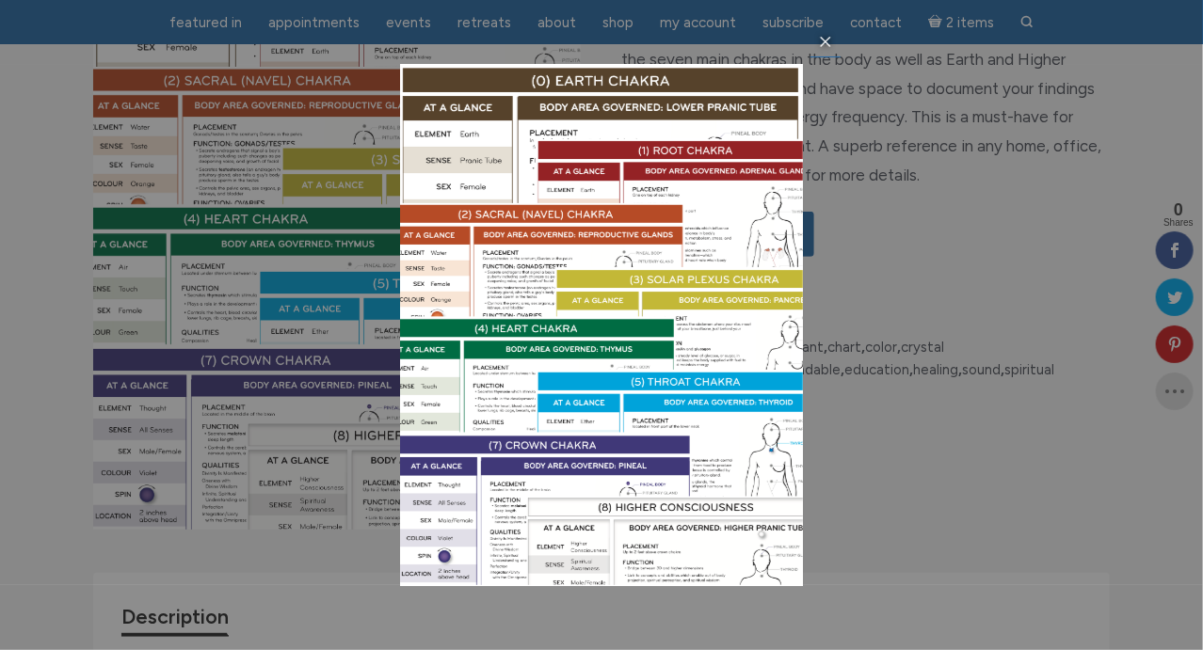
click at [1073, 500] on div "× Chakra Sheets item 1 of 1 …" at bounding box center [601, 325] width 1203 height 650
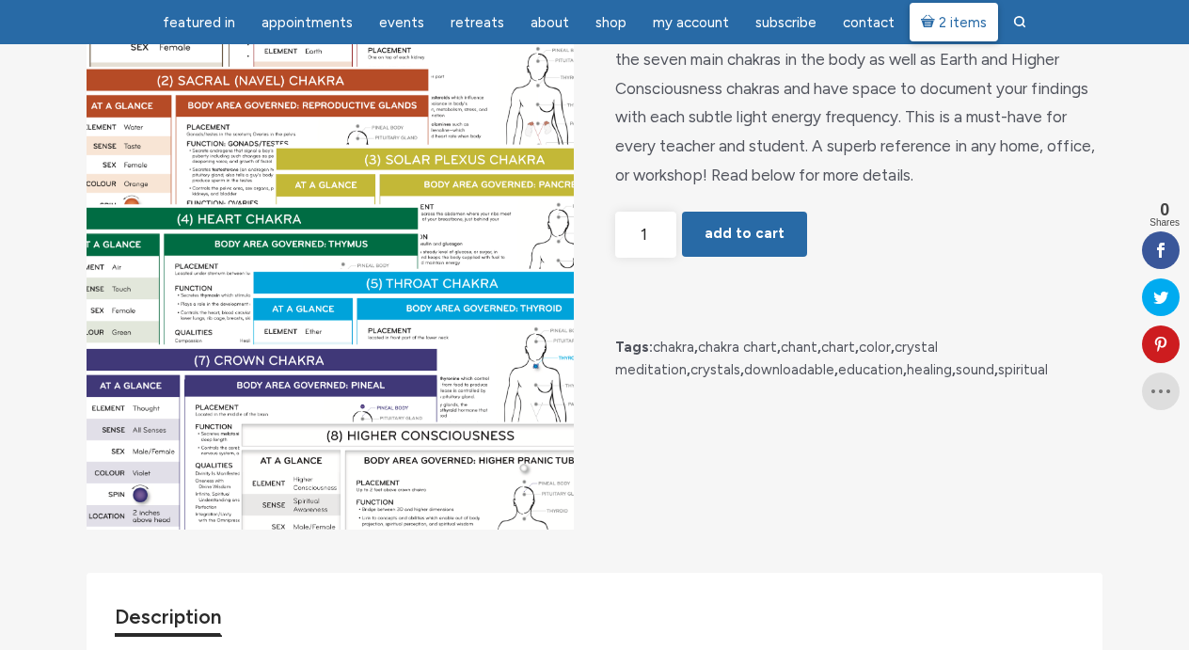
click at [964, 22] on span "2 items" at bounding box center [963, 23] width 48 height 14
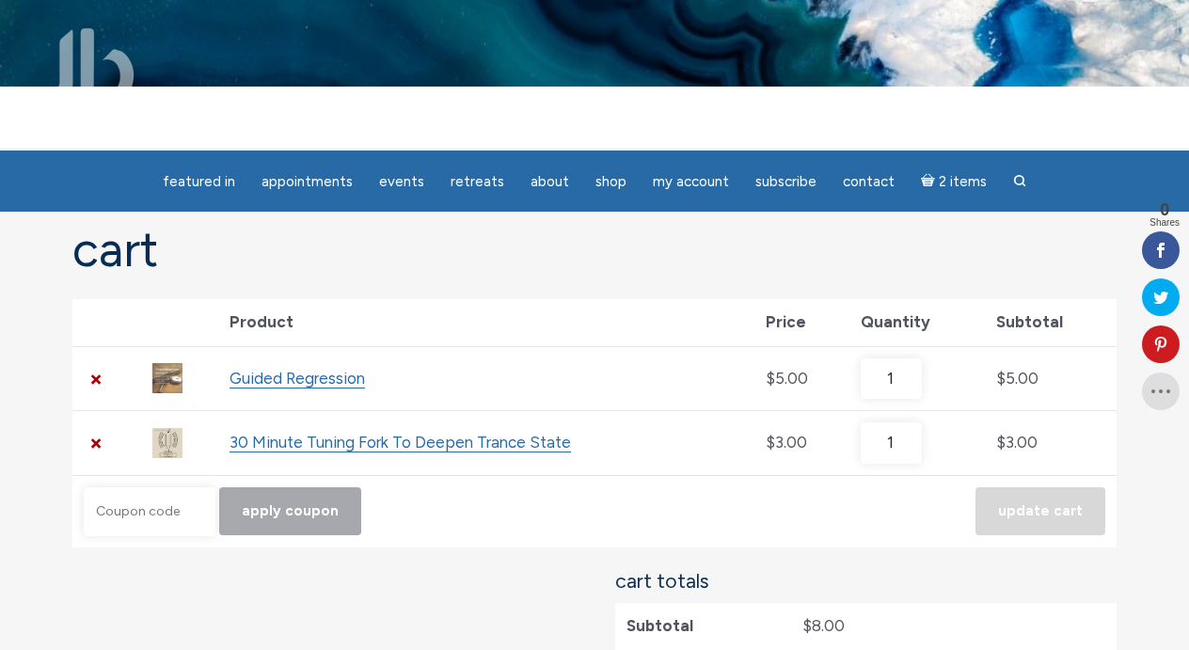
scroll to position [11, 0]
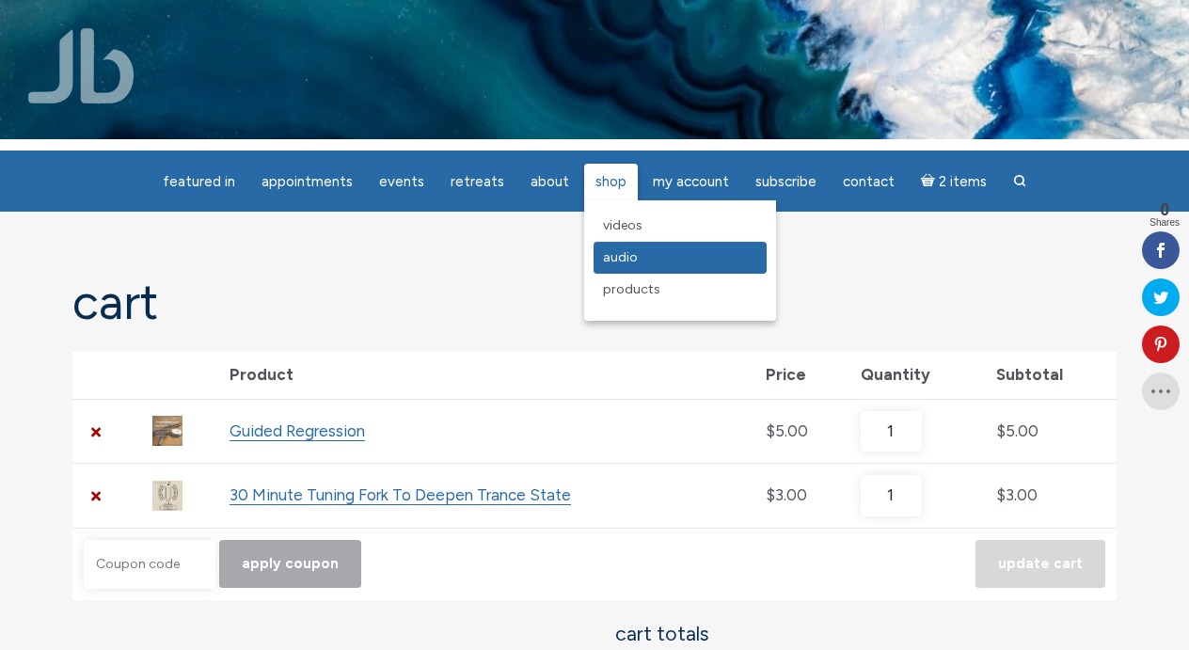
click at [609, 260] on span "Audio" at bounding box center [620, 257] width 35 height 16
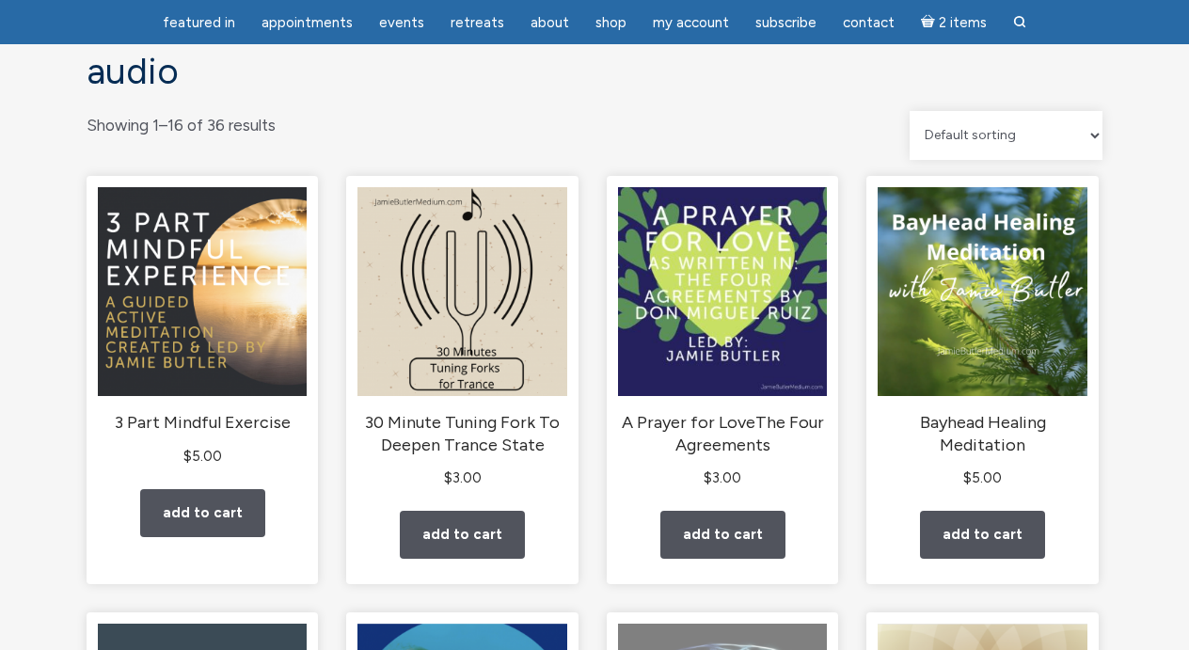
scroll to position [158, 0]
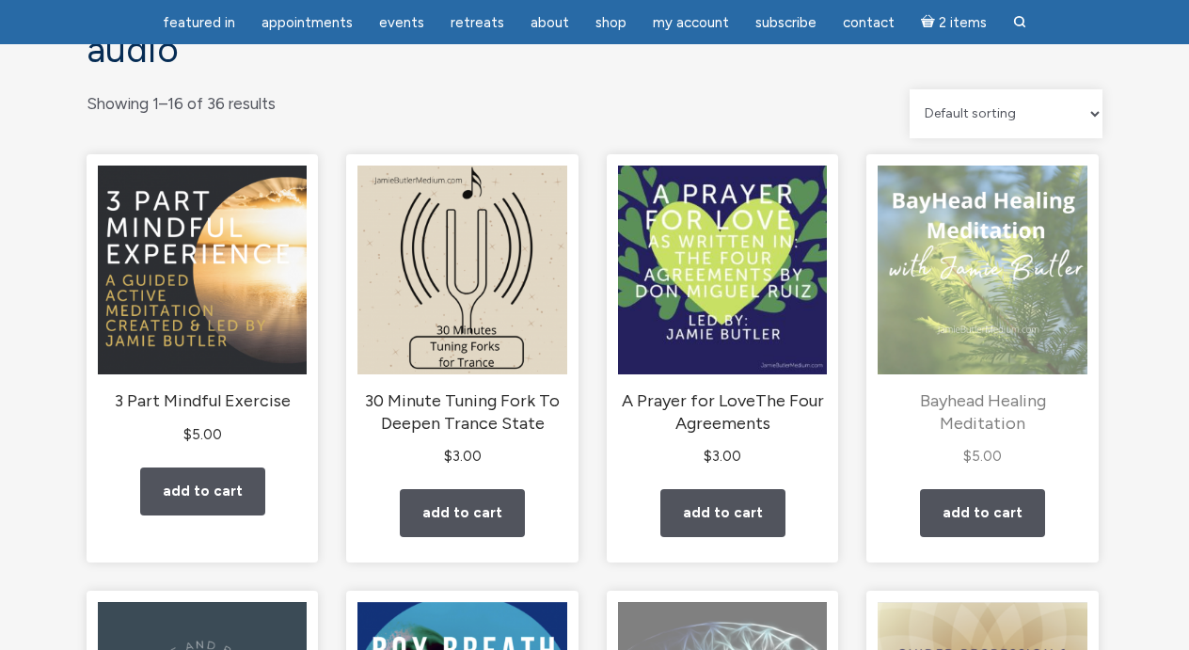
click at [986, 247] on img "main" at bounding box center [982, 270] width 209 height 209
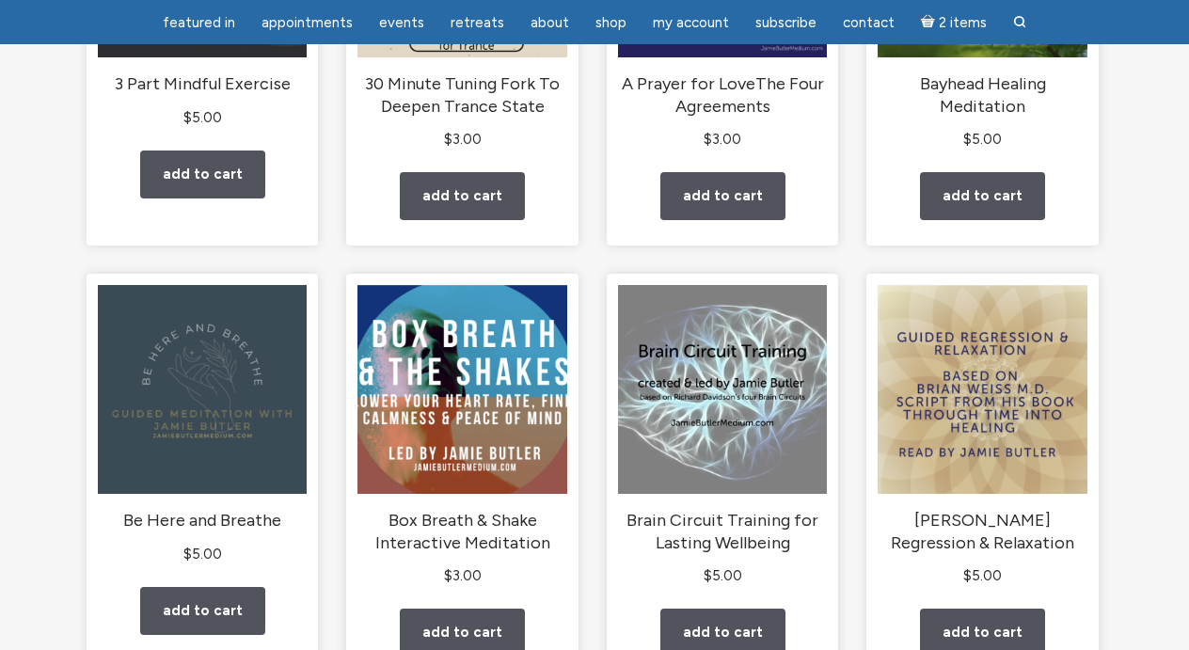
scroll to position [465, 0]
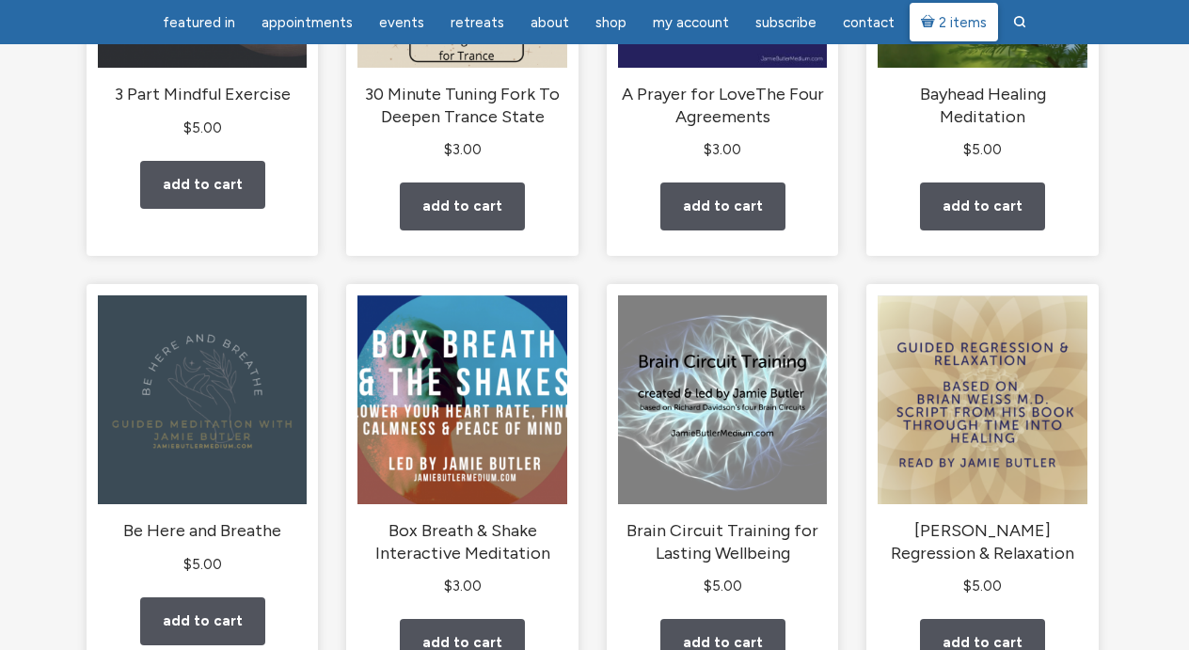
click at [939, 30] on span "2 items" at bounding box center [963, 23] width 48 height 14
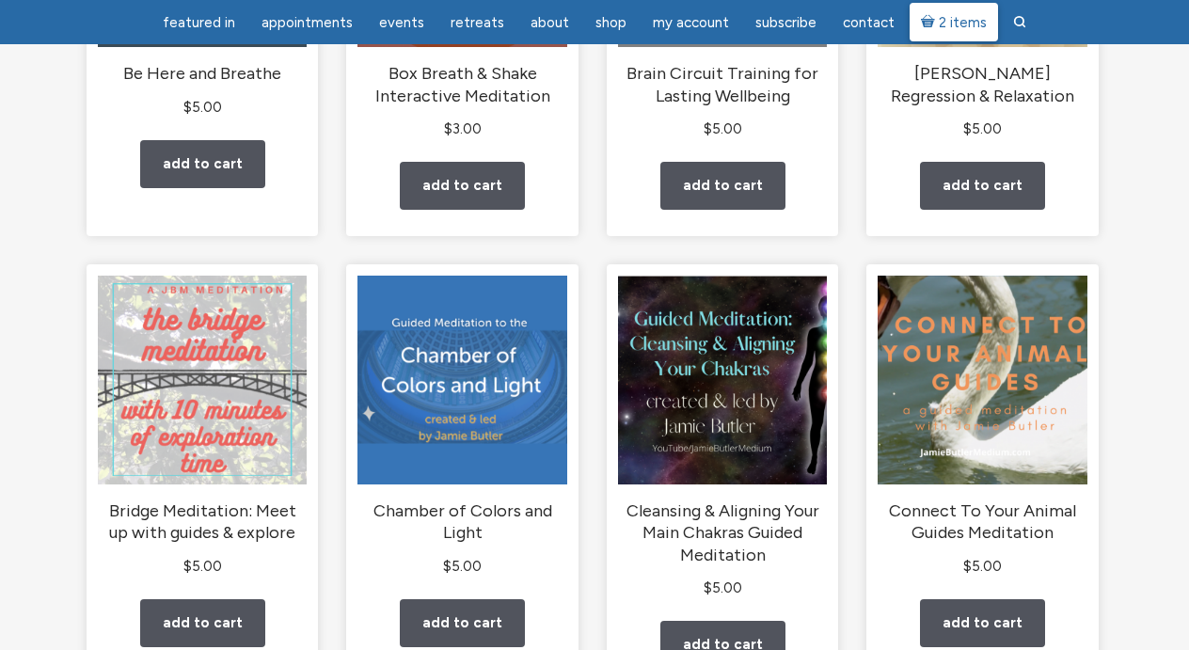
scroll to position [930, 0]
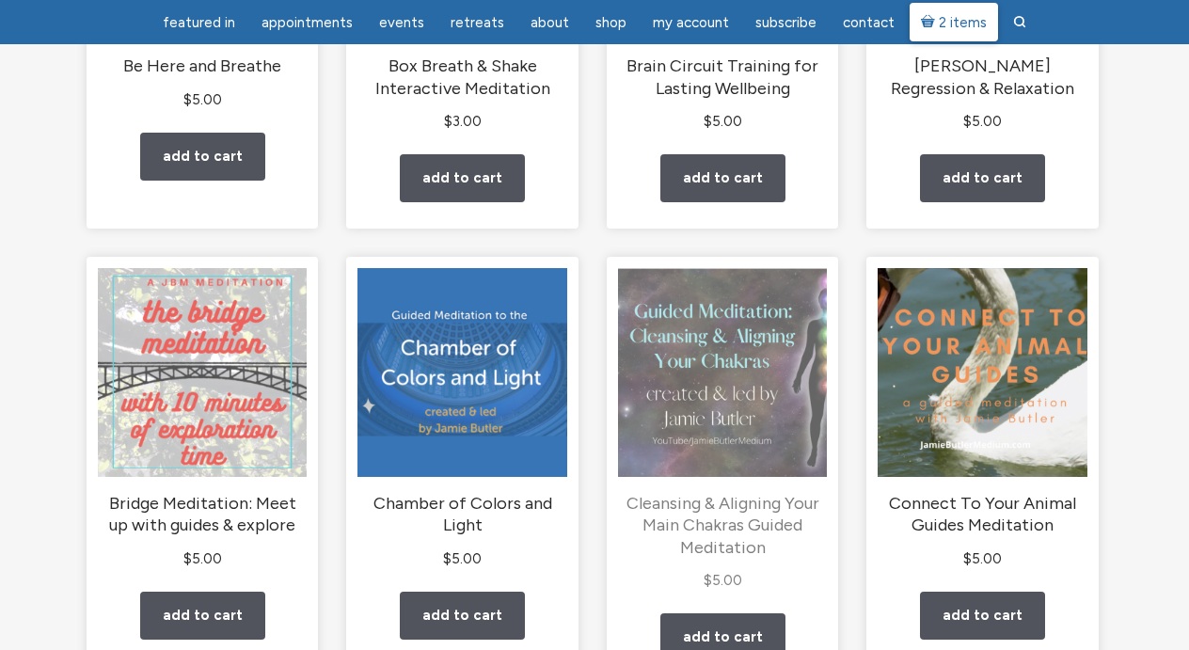
click at [745, 396] on img "main" at bounding box center [722, 372] width 209 height 209
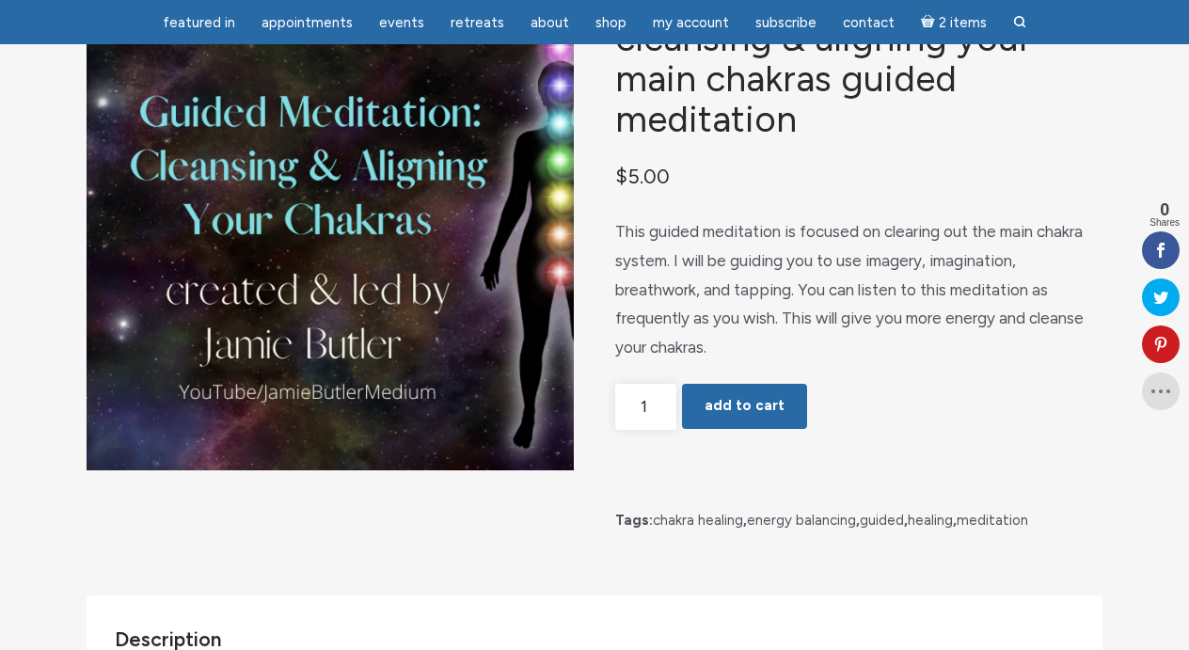
scroll to position [167, 0]
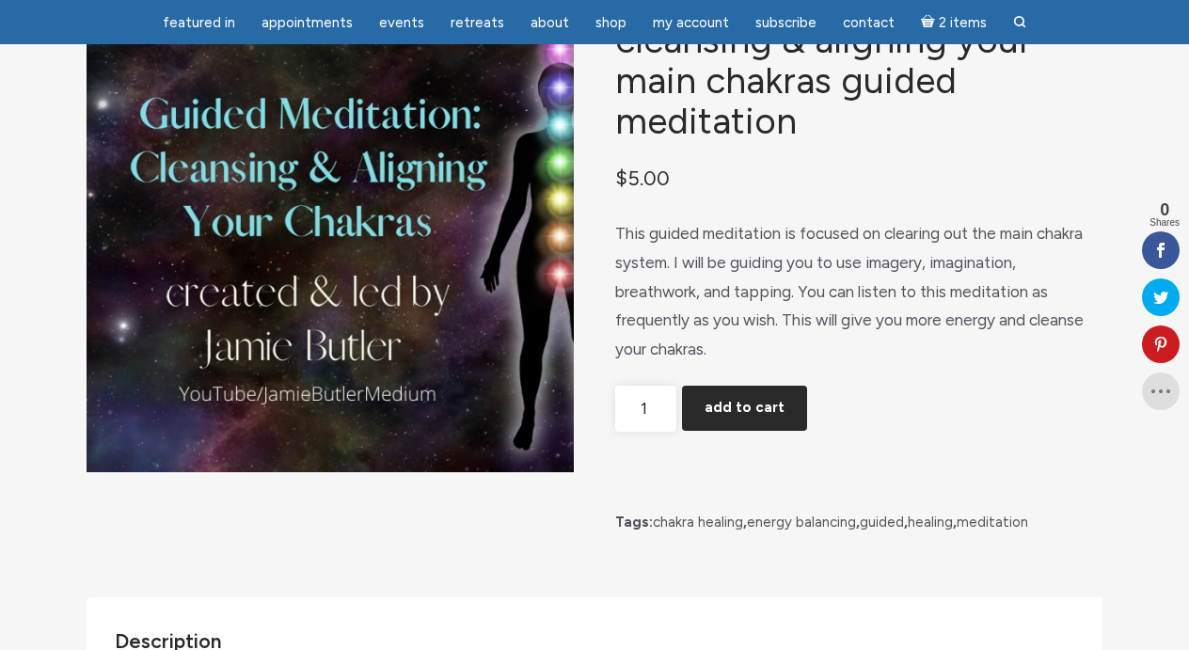
click at [749, 431] on button "Add to cart" at bounding box center [744, 408] width 125 height 45
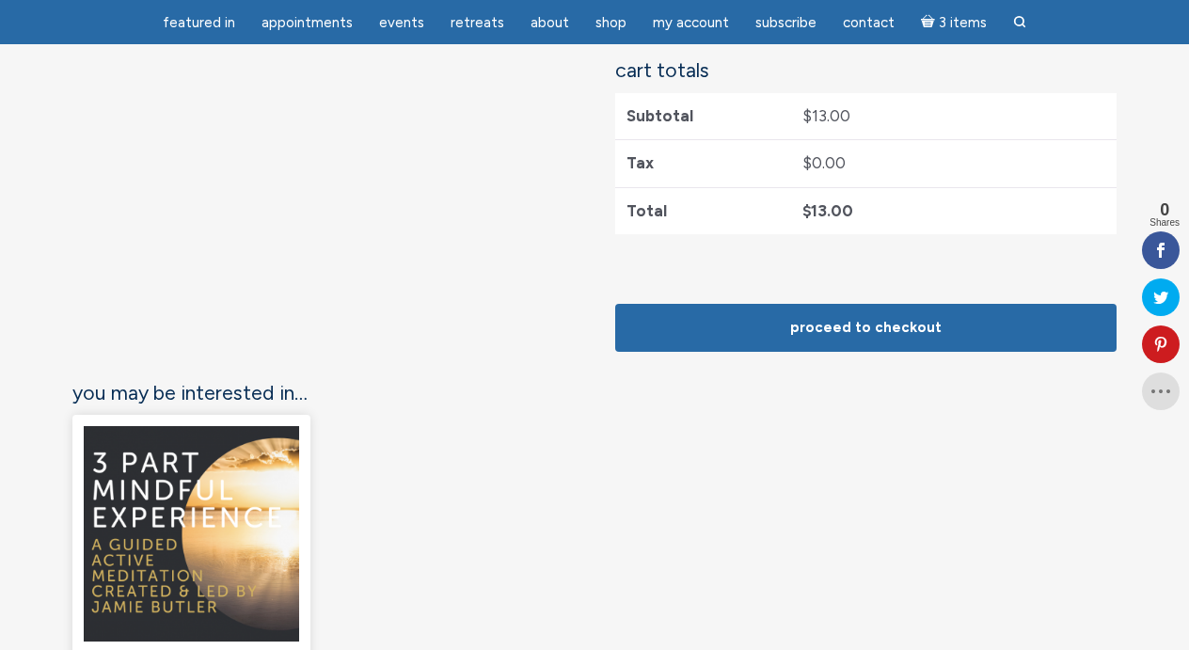
scroll to position [683, 0]
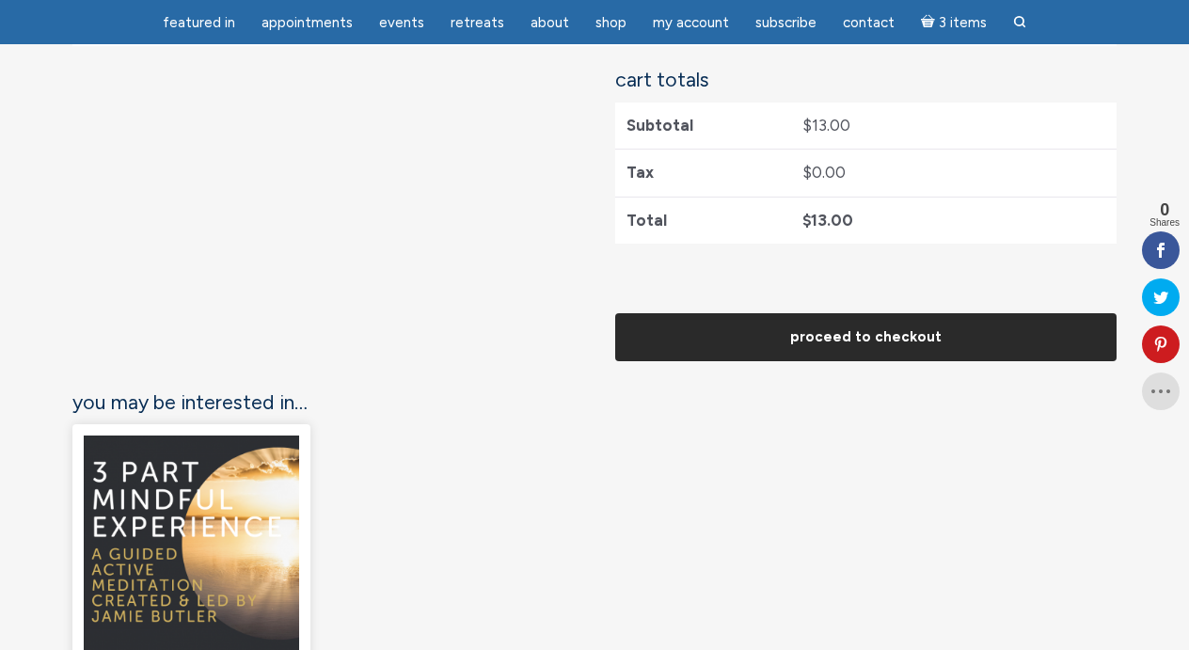
click at [873, 332] on link "Proceed to checkout" at bounding box center [866, 337] width 502 height 48
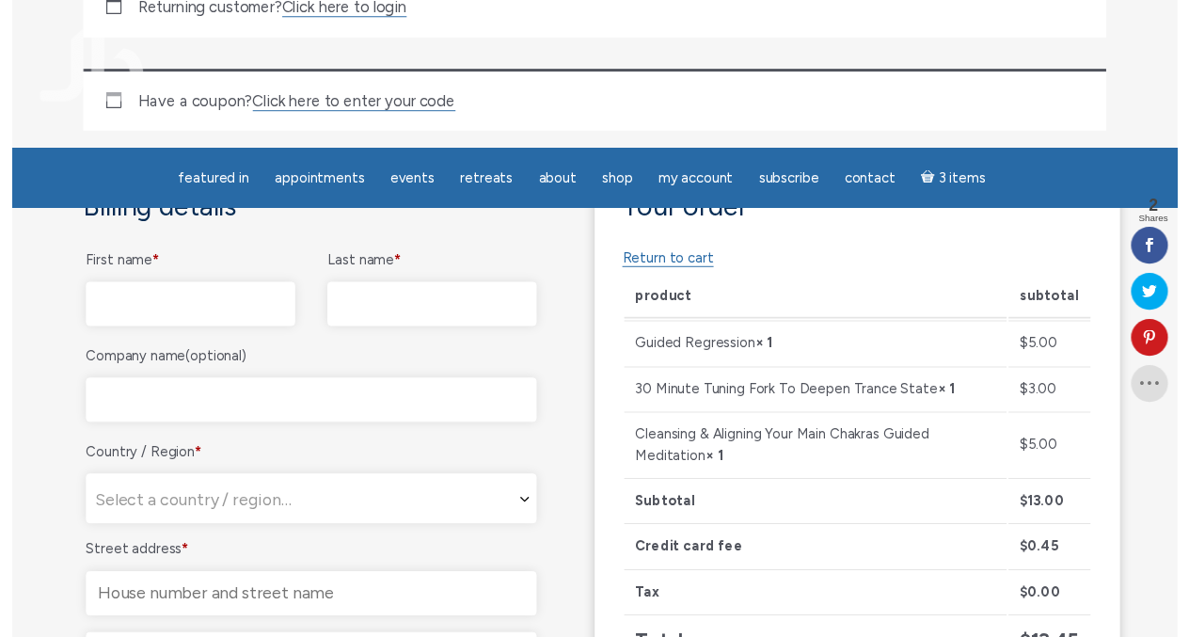
scroll to position [392, 0]
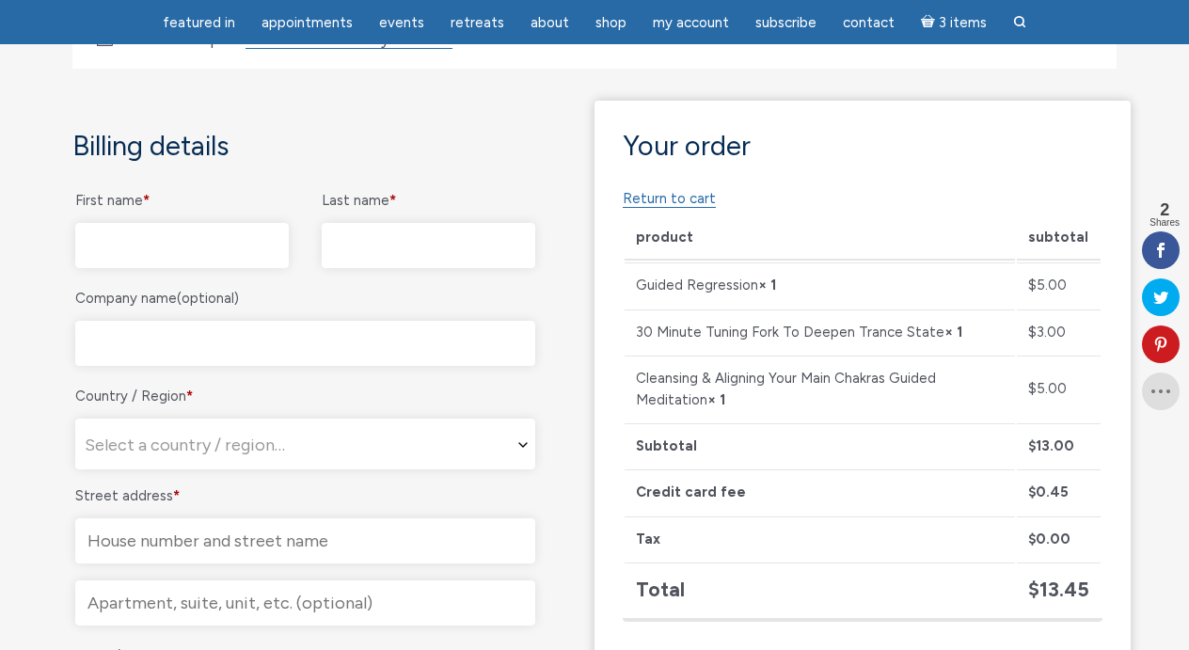
click at [271, 242] on input "First name *" at bounding box center [182, 245] width 214 height 45
type input "[PERSON_NAME]"
click at [424, 247] on input "Last name *" at bounding box center [429, 245] width 214 height 45
type input "[PERSON_NAME]"
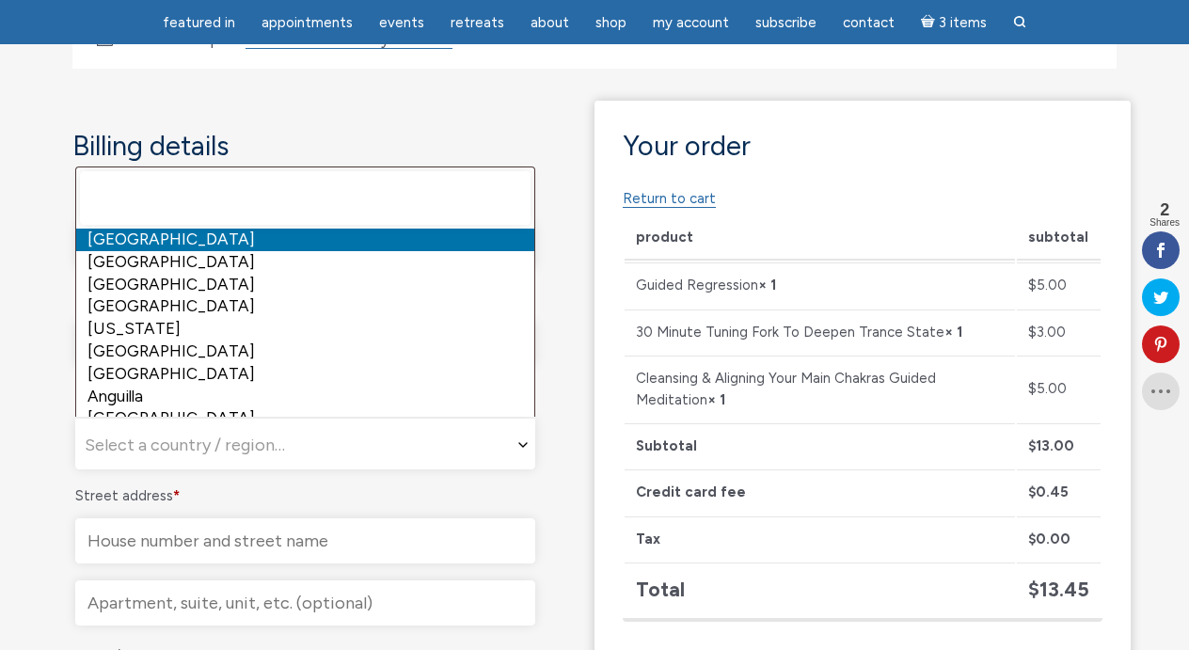
click at [283, 440] on span "Select a country / region…" at bounding box center [305, 445] width 458 height 51
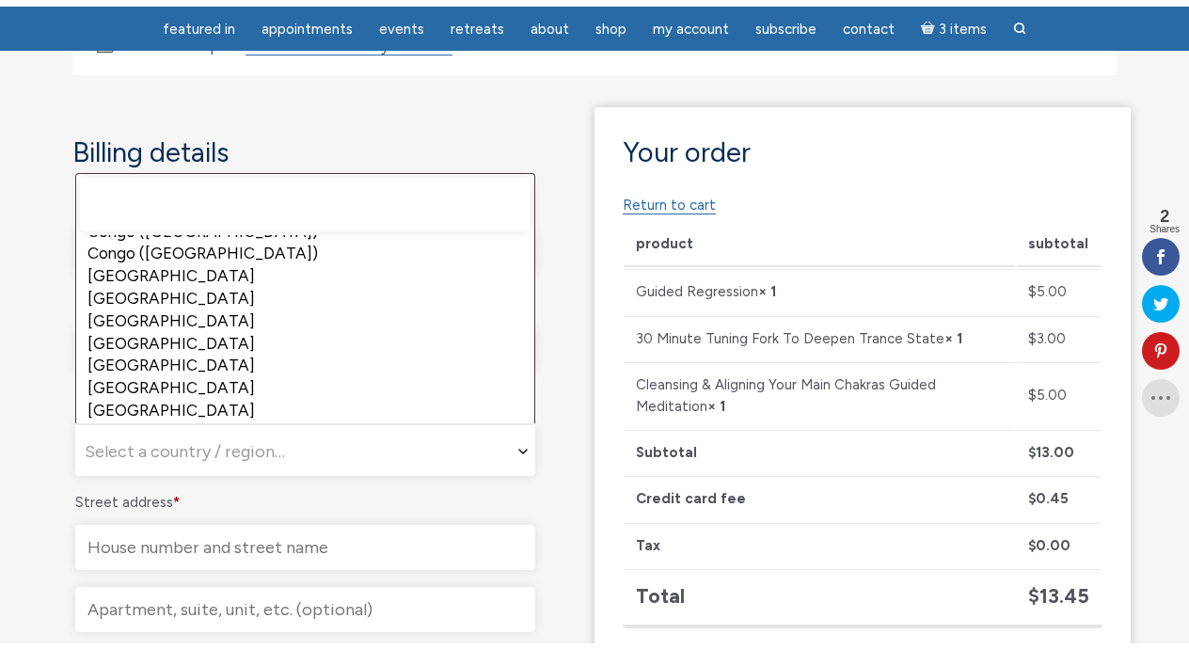
scroll to position [1278, 0]
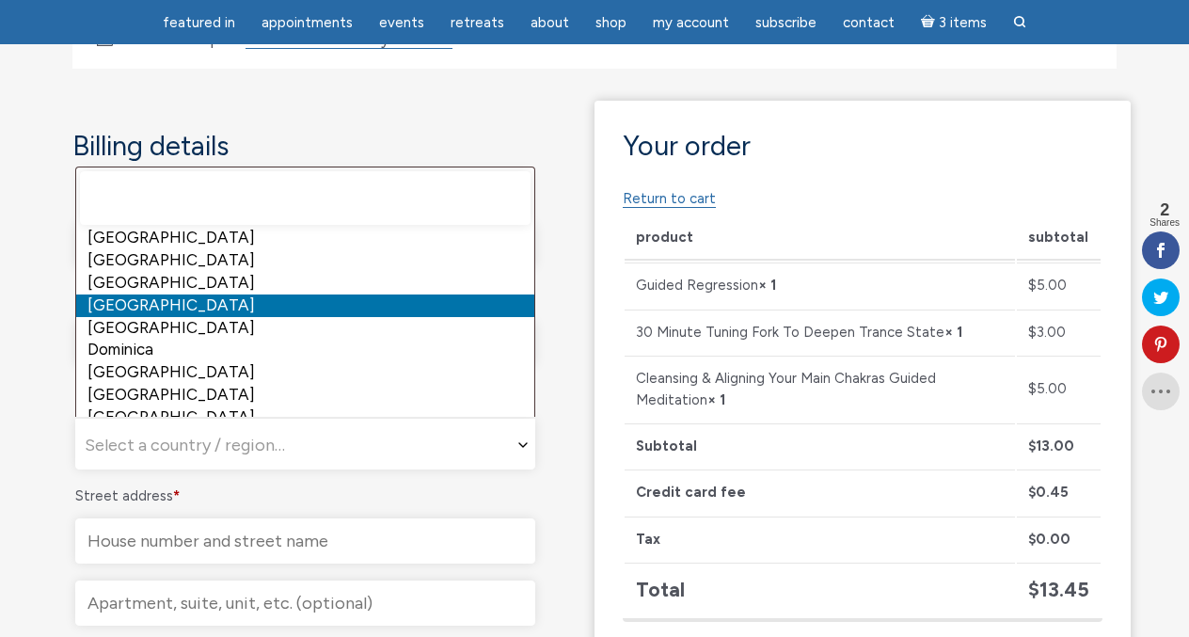
select select "DK"
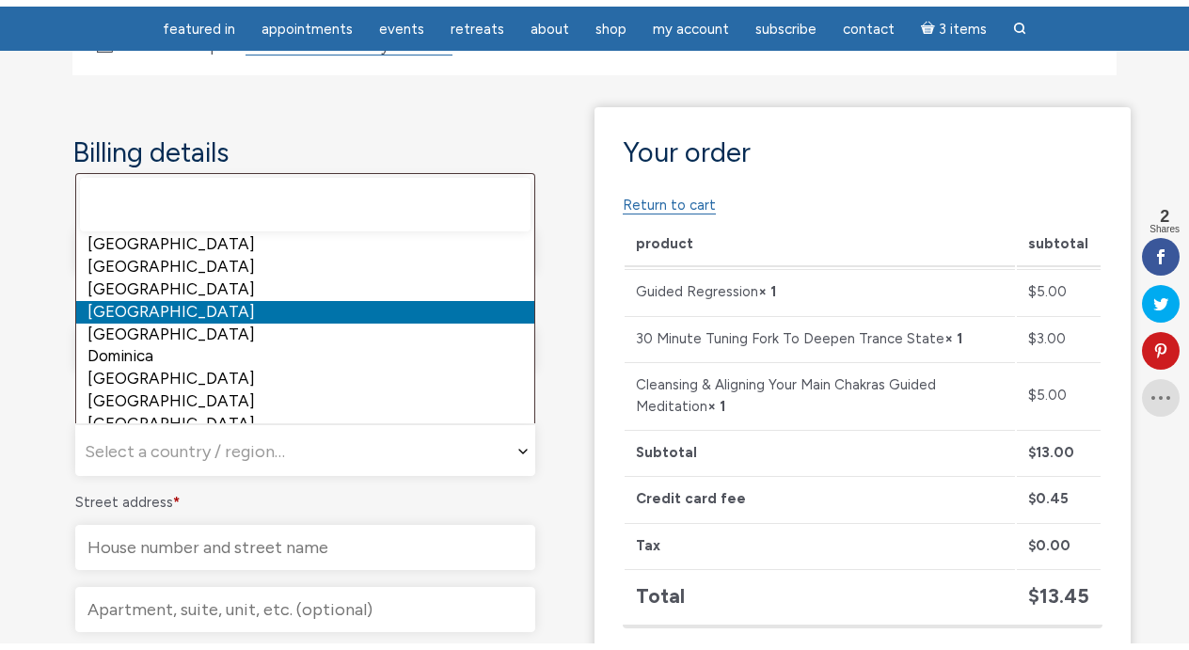
select select "DK"
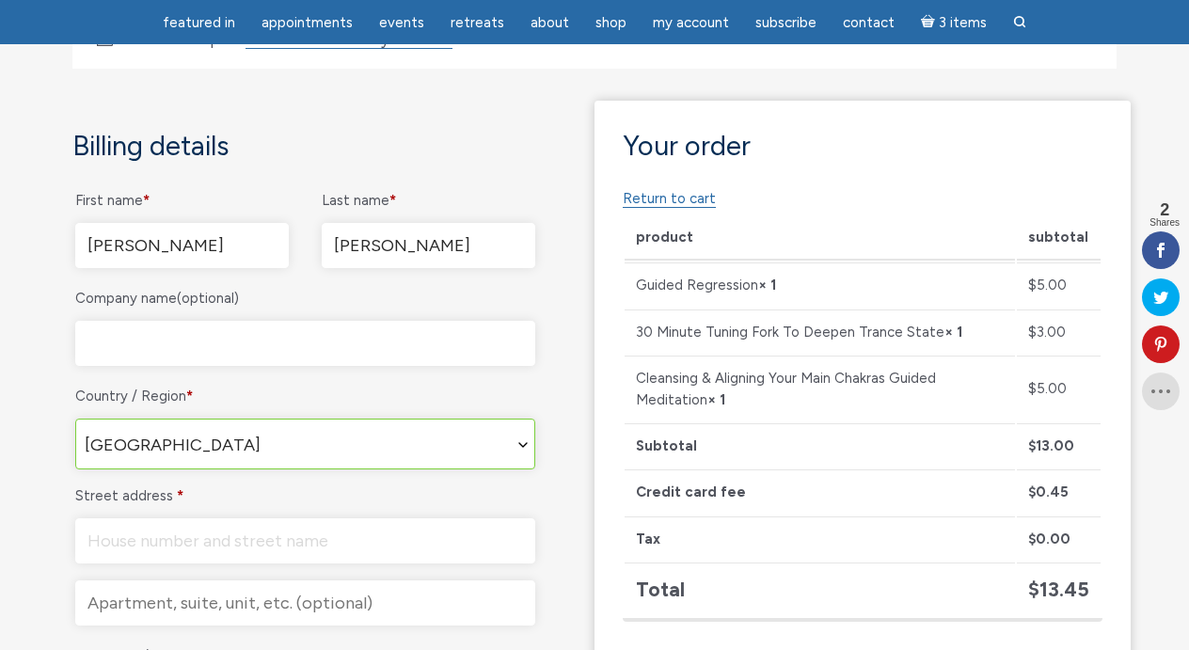
click at [231, 533] on input "Street address *" at bounding box center [305, 540] width 460 height 45
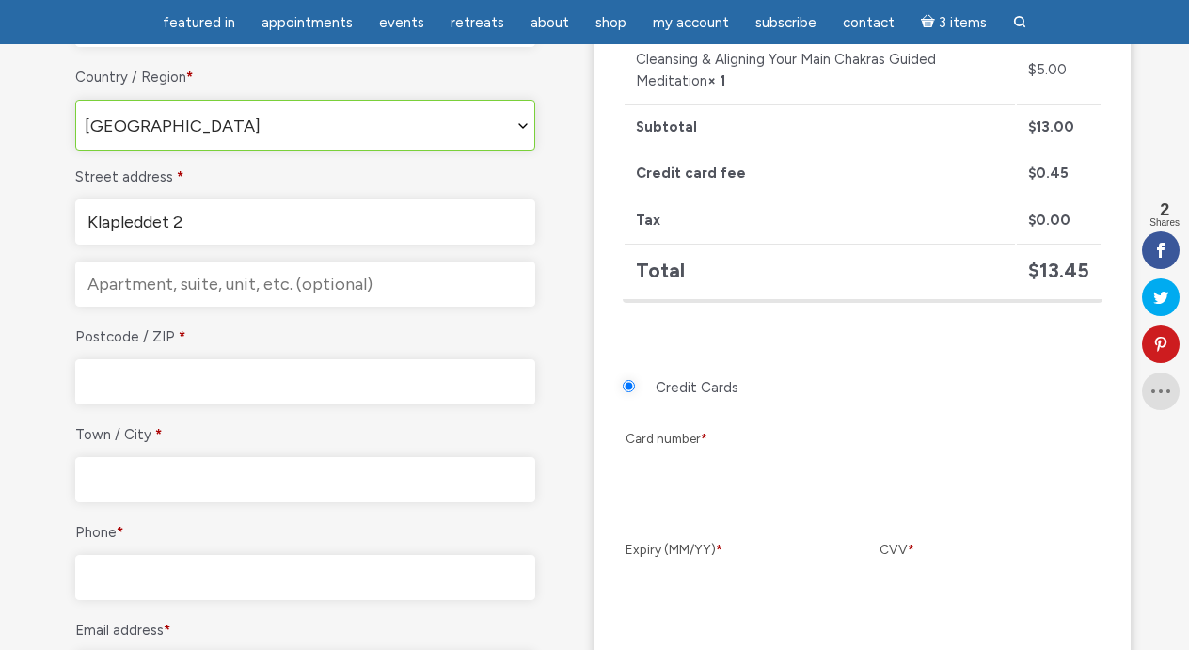
scroll to position [743, 0]
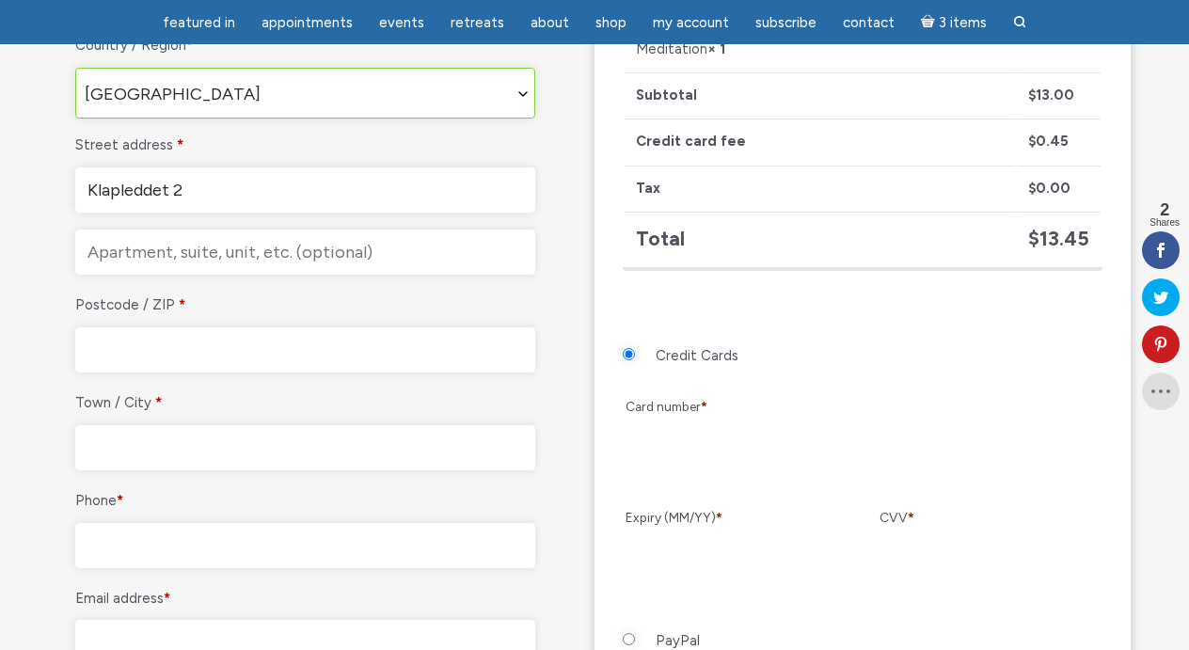
type input "Klapleddet 2"
click at [177, 344] on input "Postcode / ZIP *" at bounding box center [305, 349] width 460 height 45
click at [193, 435] on input "Town / City *" at bounding box center [305, 447] width 460 height 45
click at [167, 341] on input "Postcode / ZIP *" at bounding box center [305, 349] width 460 height 45
type input "6470"
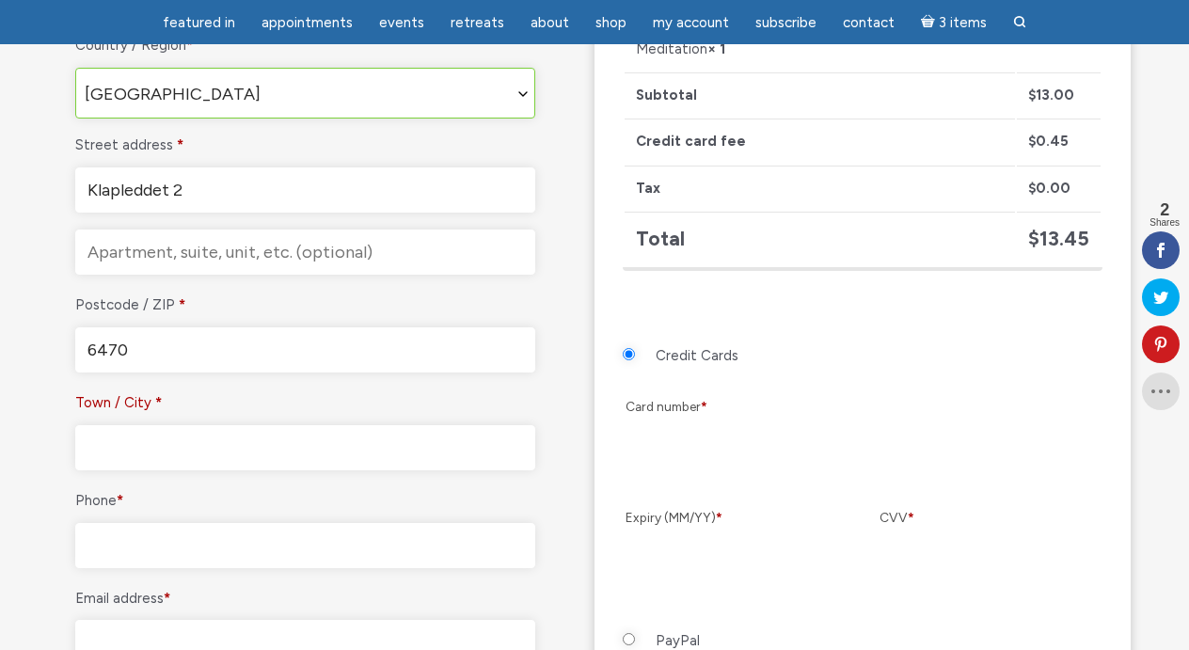
click at [175, 440] on input "Town / City *" at bounding box center [305, 447] width 460 height 45
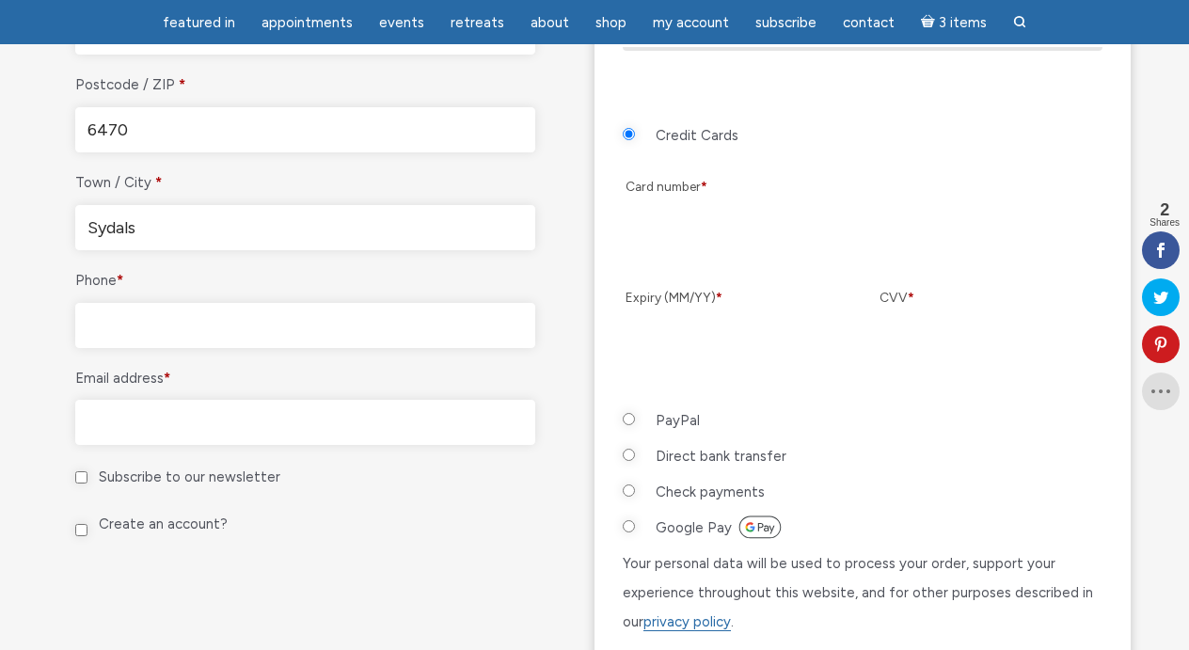
scroll to position [934, 0]
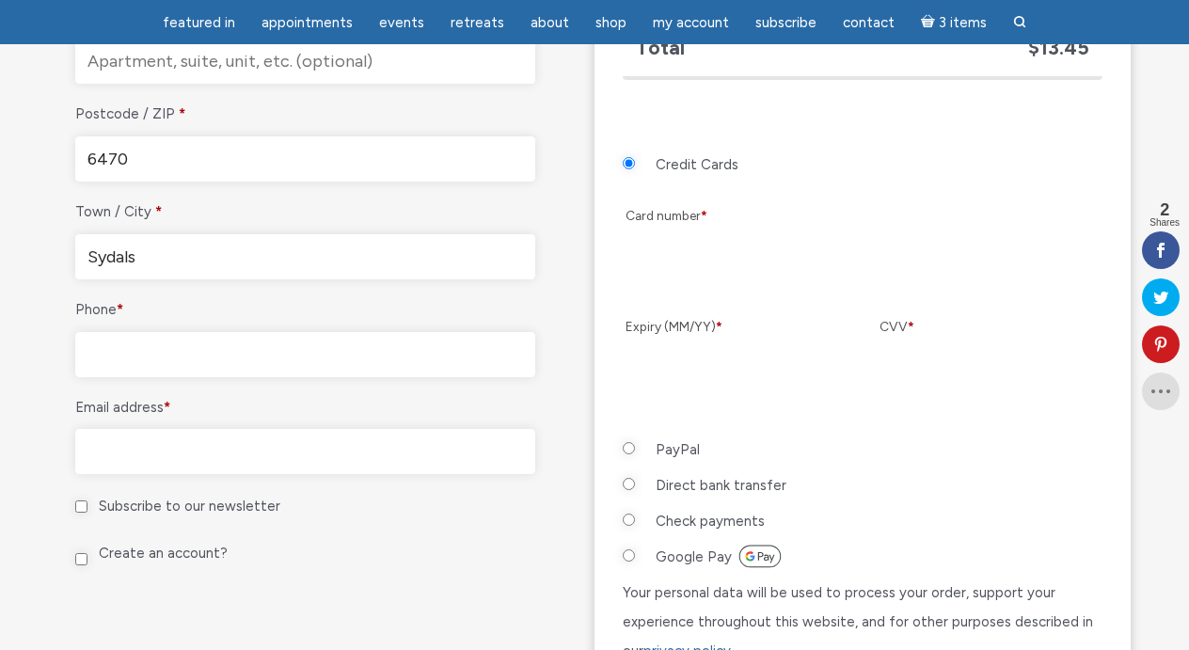
type input "Sydals"
click at [252, 340] on input "Phone *" at bounding box center [305, 354] width 460 height 45
type input "+45"
